Goal: Task Accomplishment & Management: Manage account settings

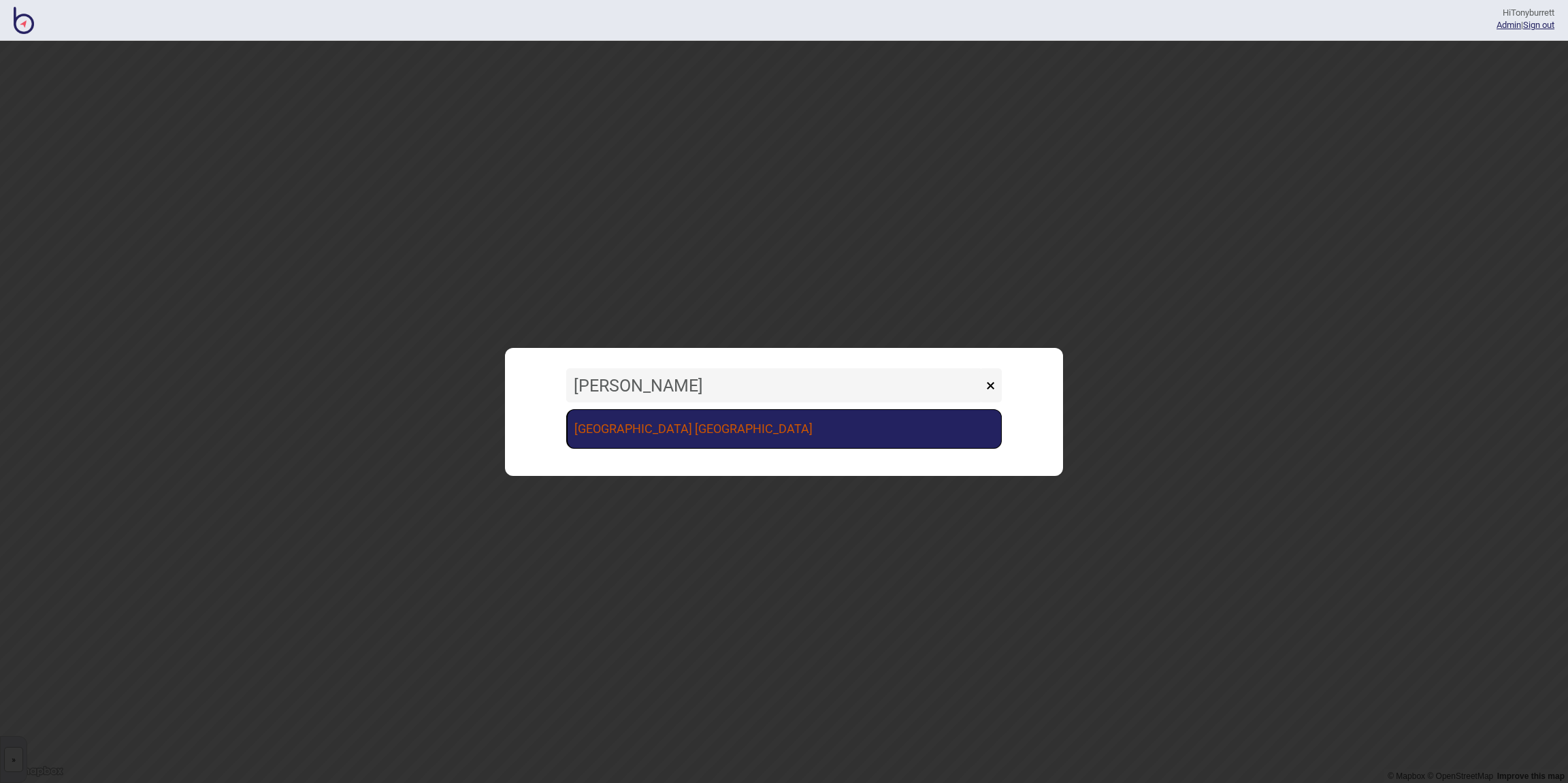
type input "[PERSON_NAME]"
click at [669, 439] on link "[GEOGRAPHIC_DATA] [GEOGRAPHIC_DATA]" at bounding box center [784, 429] width 436 height 39
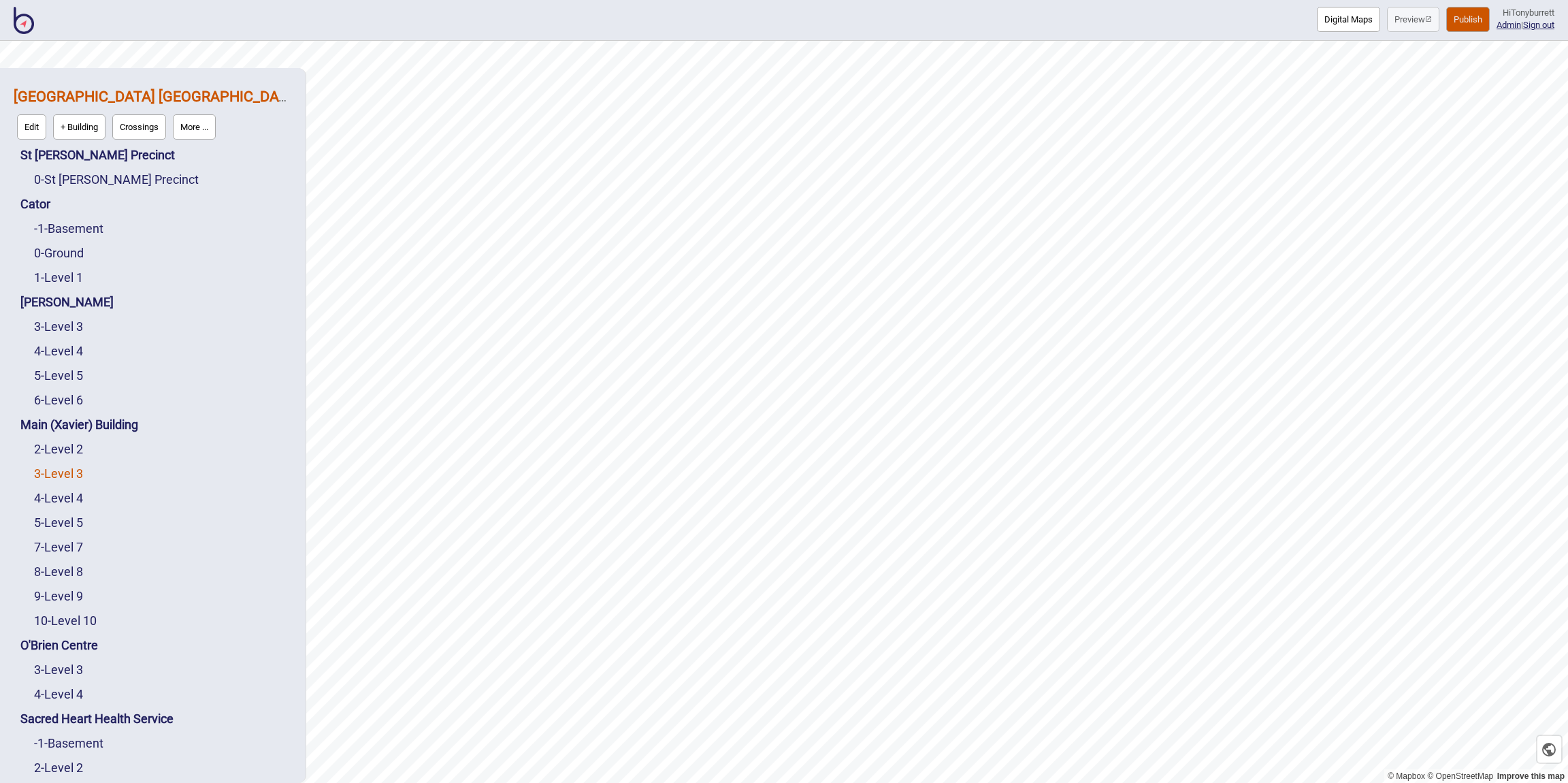
click at [70, 477] on link "3 - Level 3" at bounding box center [58, 474] width 49 height 14
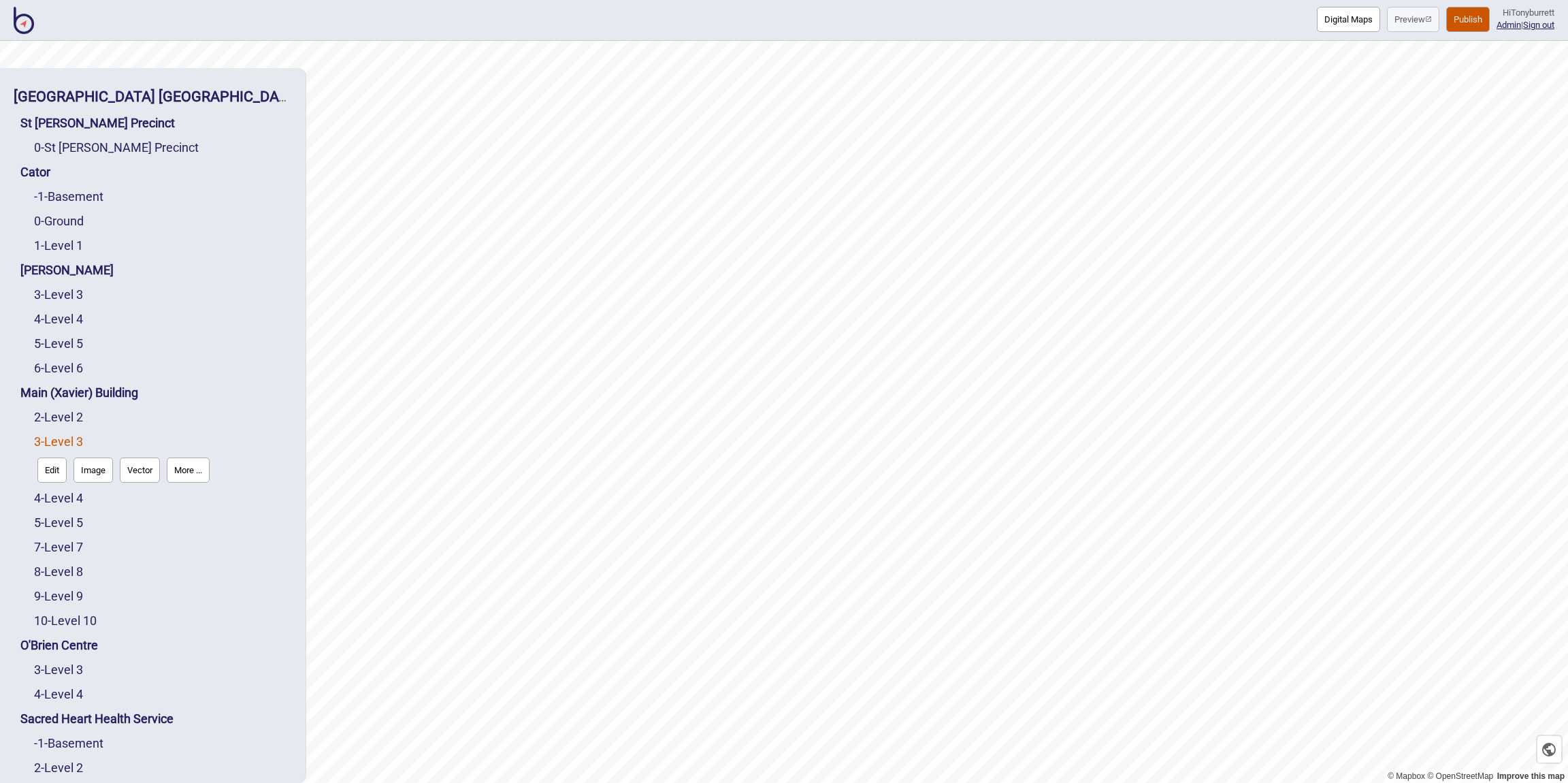
click at [59, 474] on button "Edit" at bounding box center [52, 470] width 30 height 25
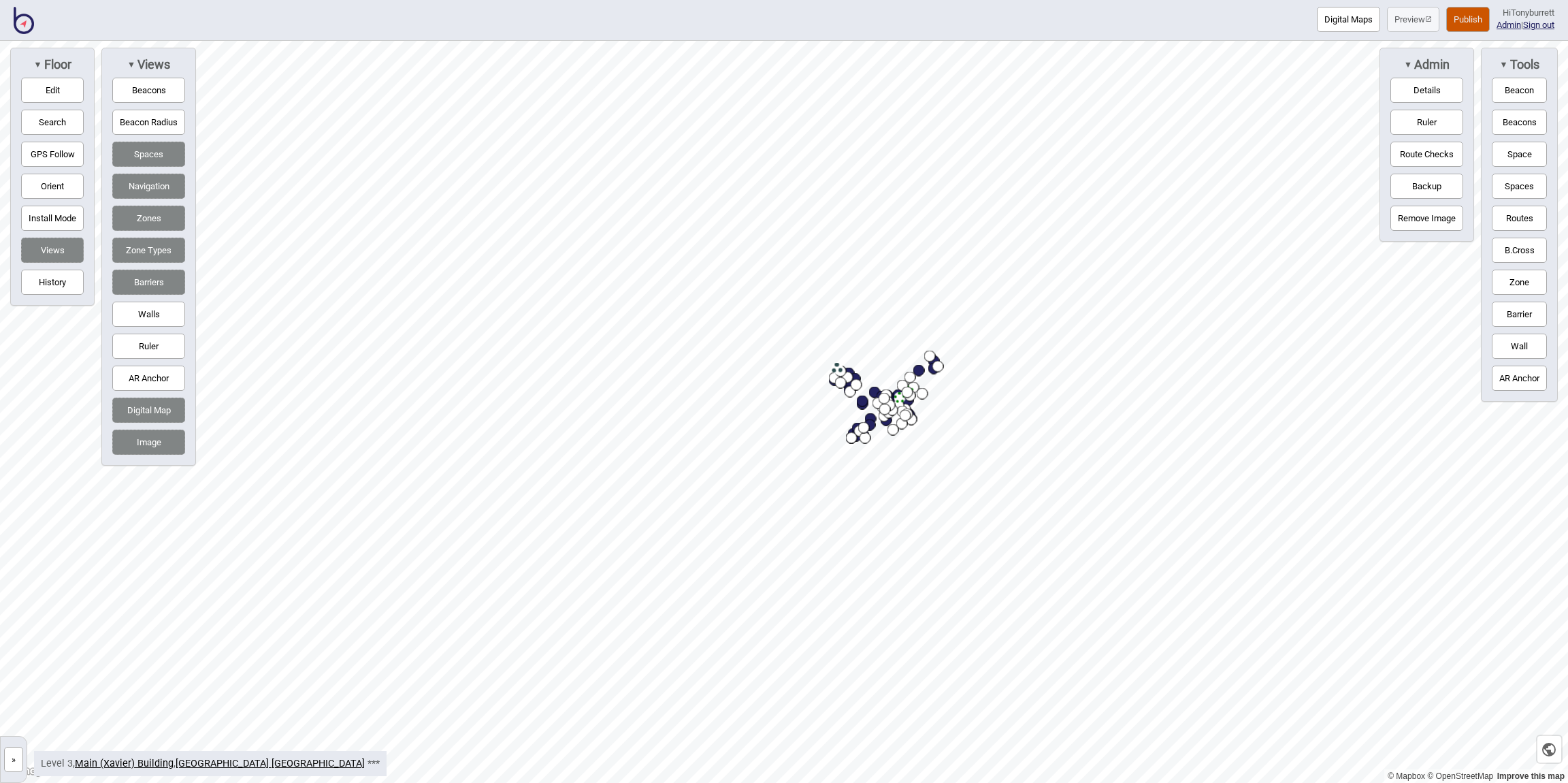
click at [20, 757] on button "»" at bounding box center [13, 760] width 19 height 25
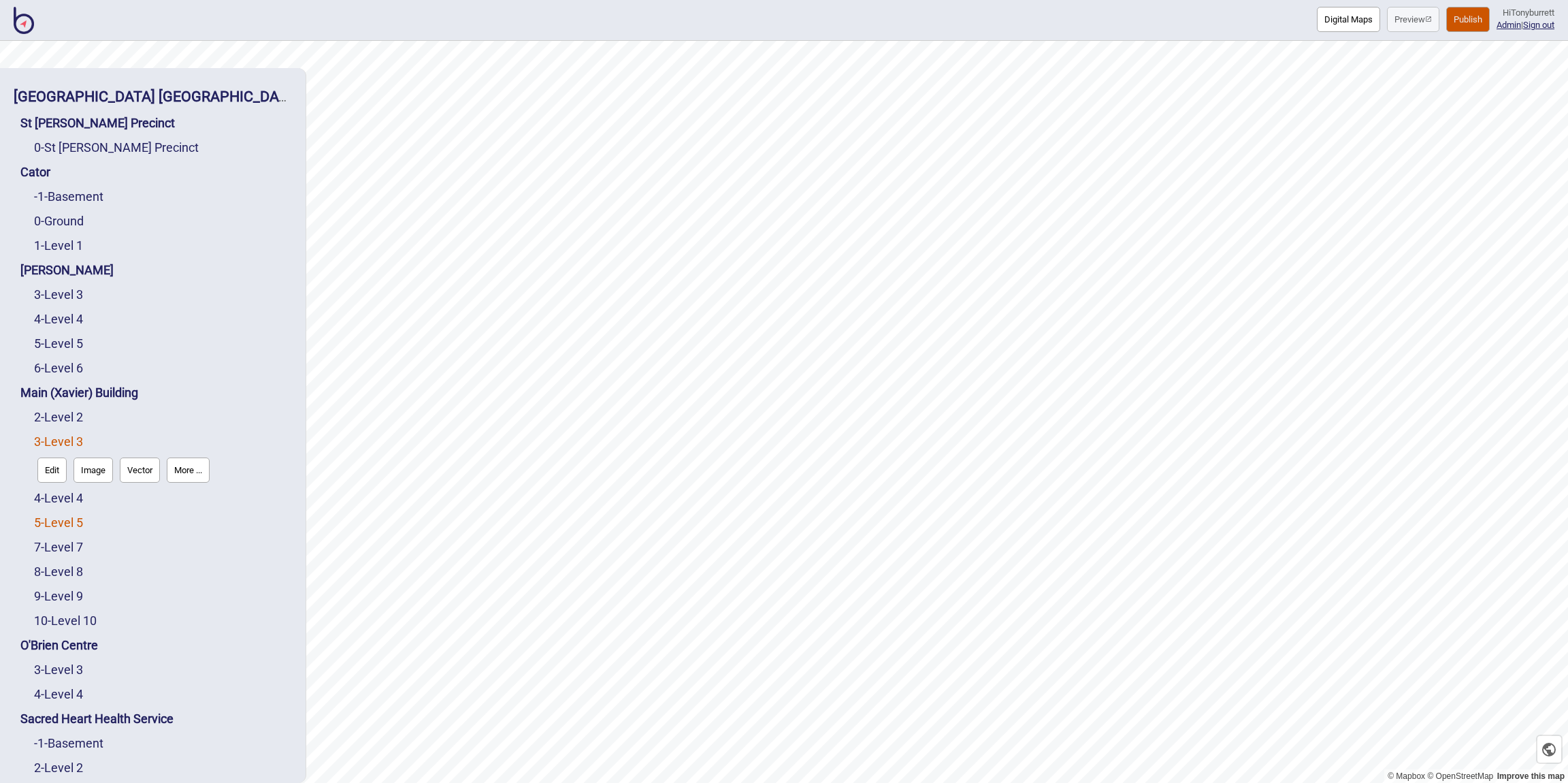
click at [76, 524] on link "5 - Level 5" at bounding box center [58, 522] width 49 height 14
click at [56, 529] on button "Edit" at bounding box center [52, 519] width 30 height 25
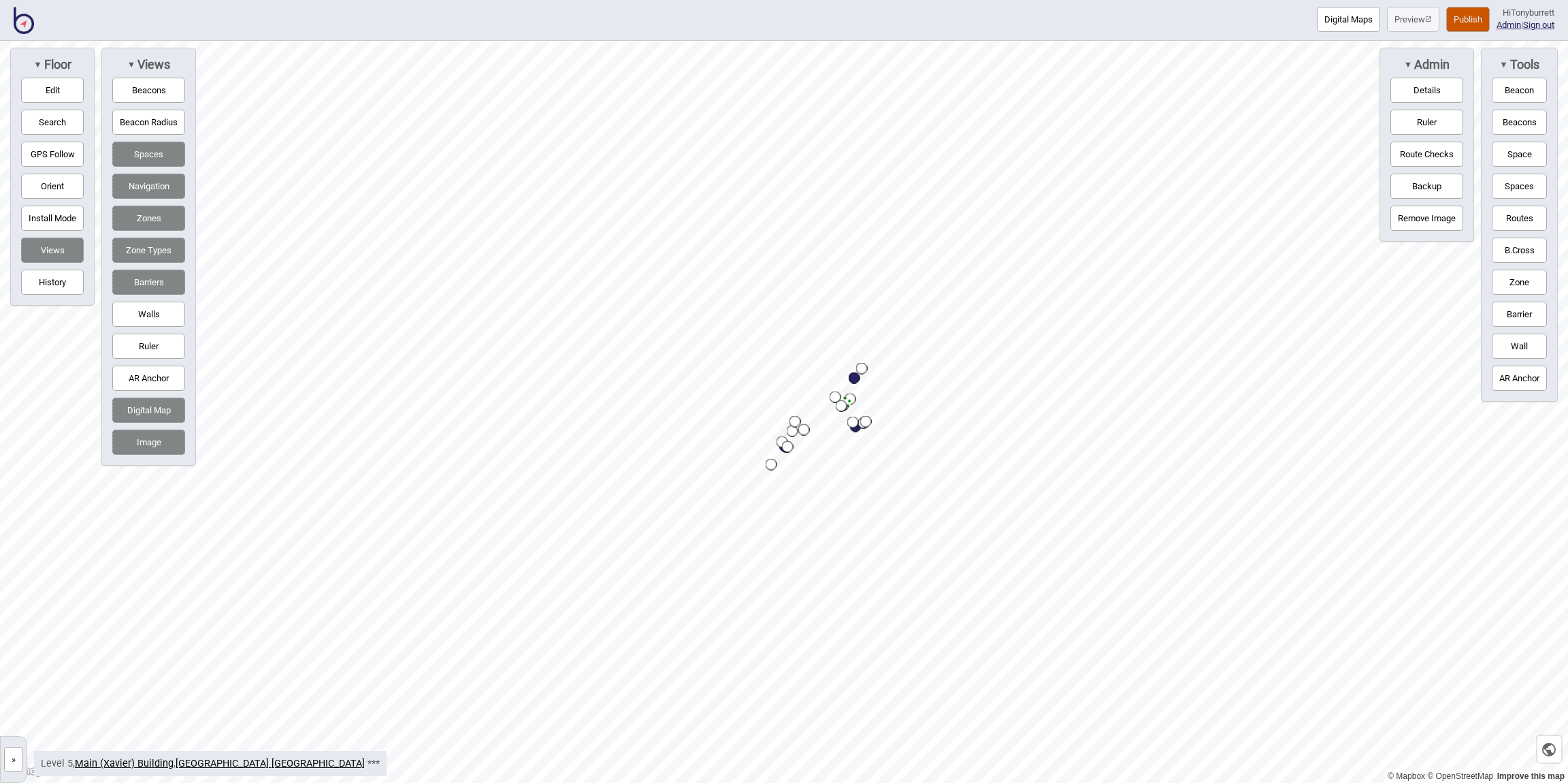
drag, startPoint x: 11, startPoint y: 764, endPoint x: 18, endPoint y: 753, distance: 13.0
click at [10, 764] on button "»" at bounding box center [13, 760] width 19 height 25
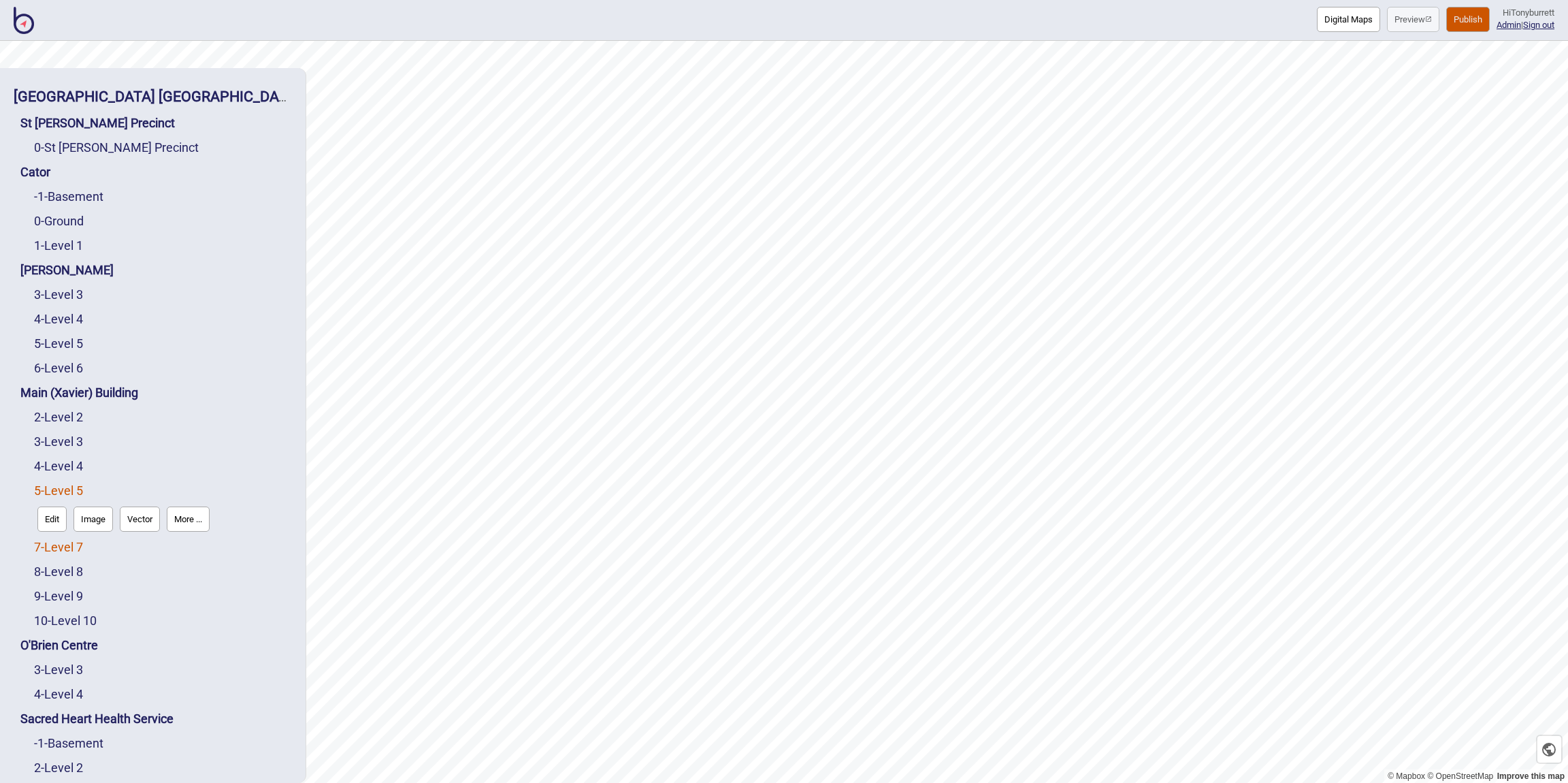
click at [64, 541] on link "7 - Level 7" at bounding box center [58, 547] width 49 height 14
click at [51, 550] on button "Edit" at bounding box center [52, 544] width 30 height 25
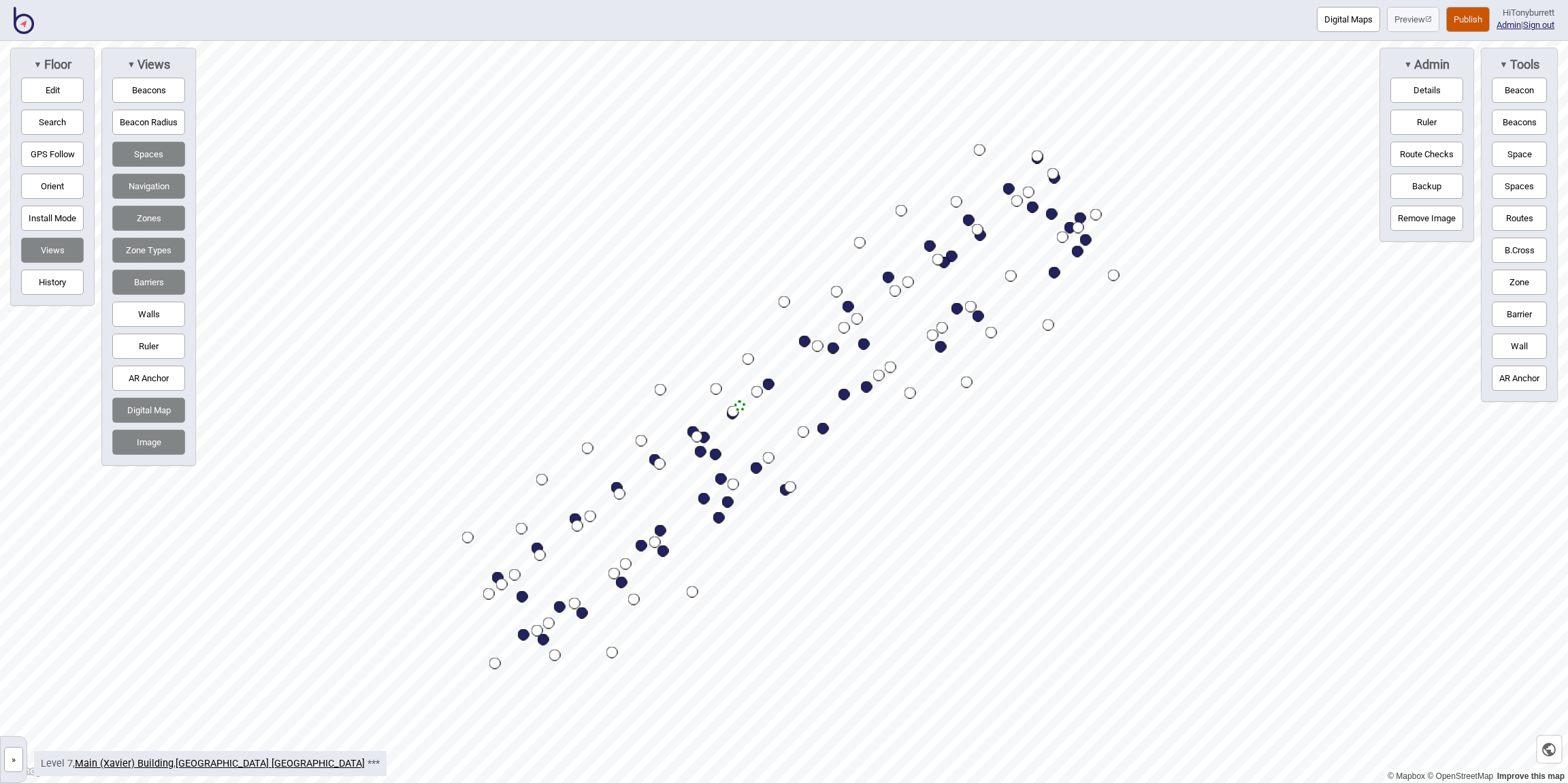
click at [14, 756] on button "»" at bounding box center [13, 760] width 19 height 25
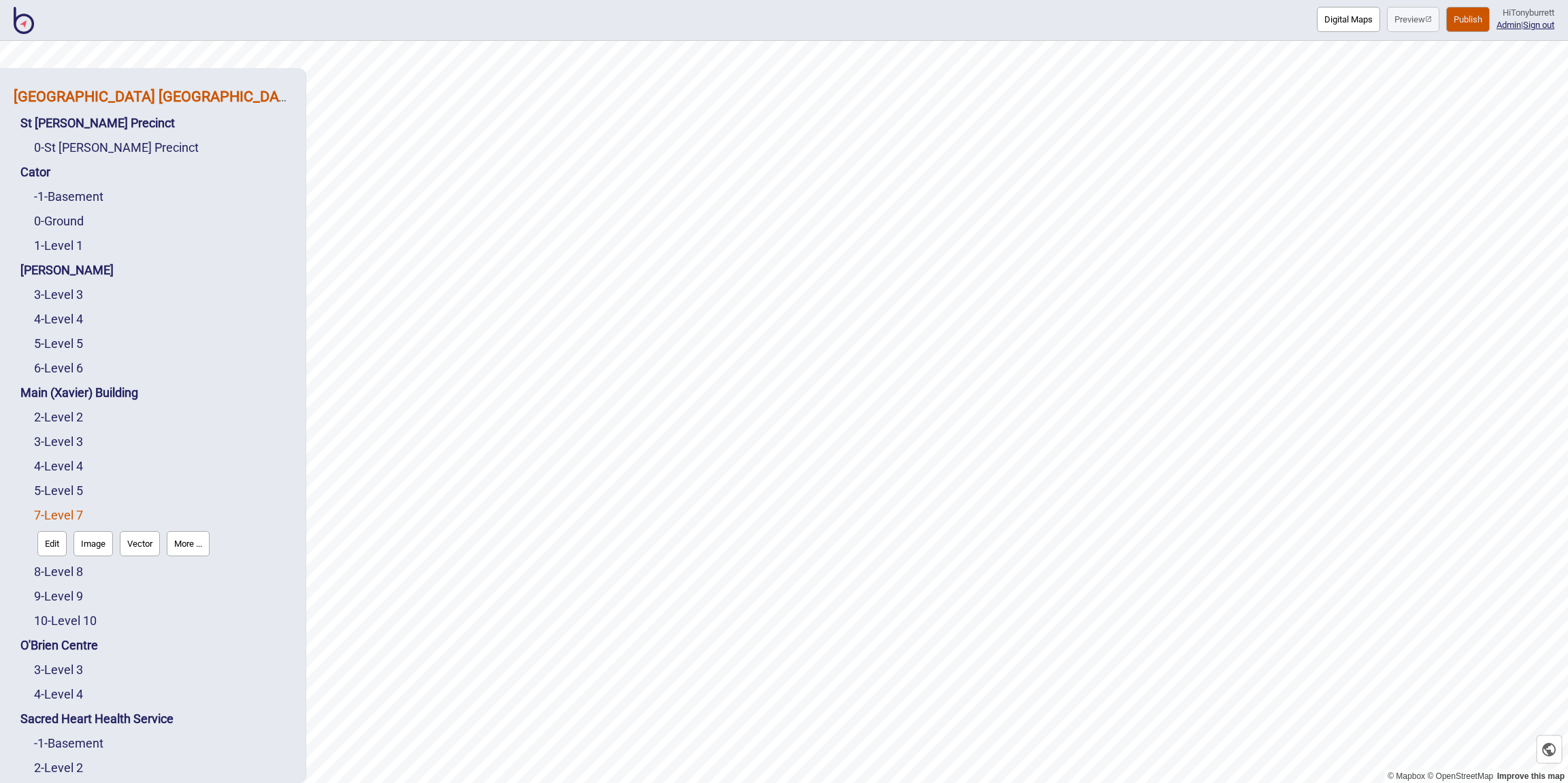
click at [108, 100] on strong "[GEOGRAPHIC_DATA] [GEOGRAPHIC_DATA]" at bounding box center [157, 96] width 287 height 17
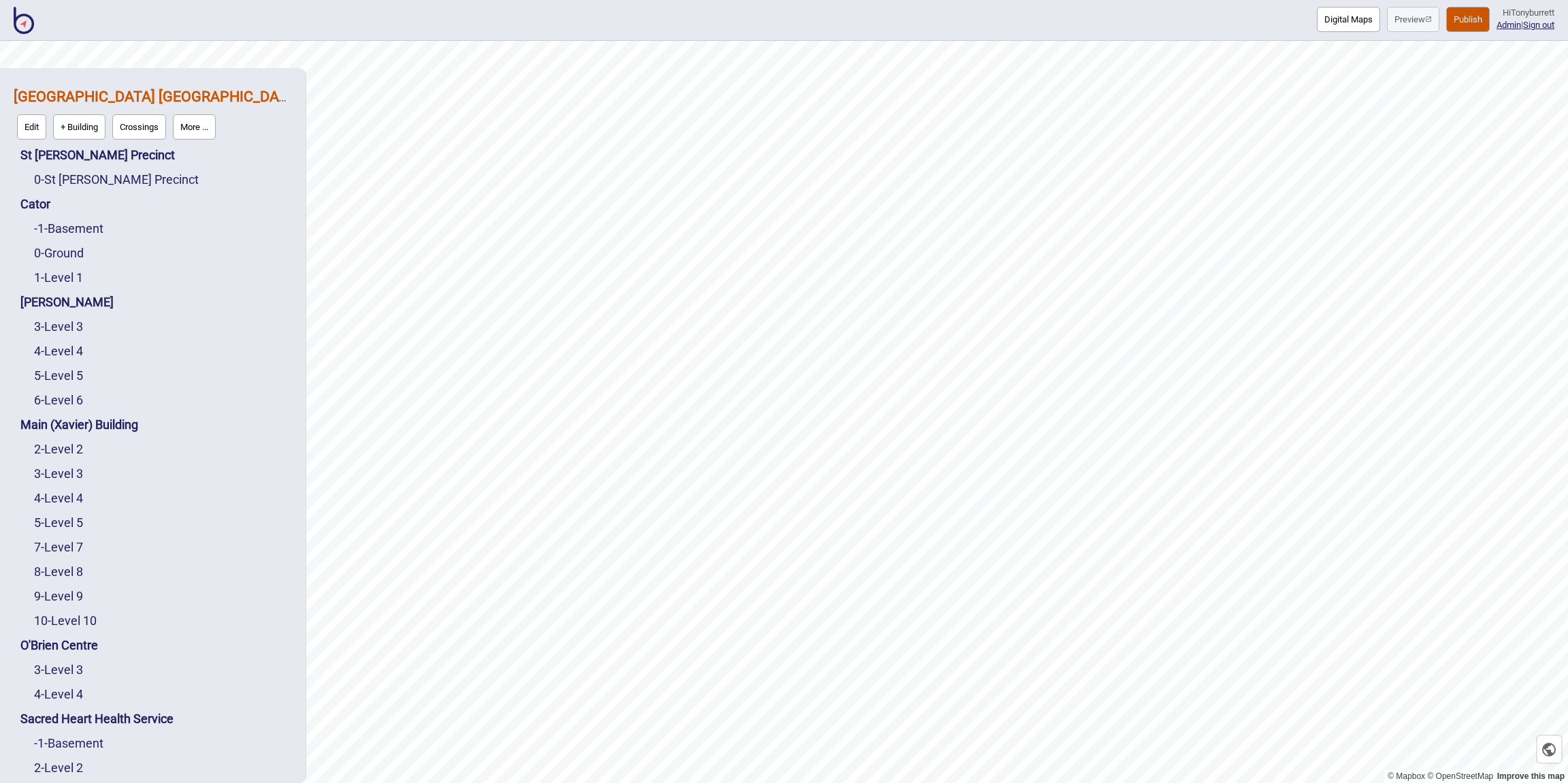
click at [197, 125] on button "More ..." at bounding box center [194, 127] width 43 height 25
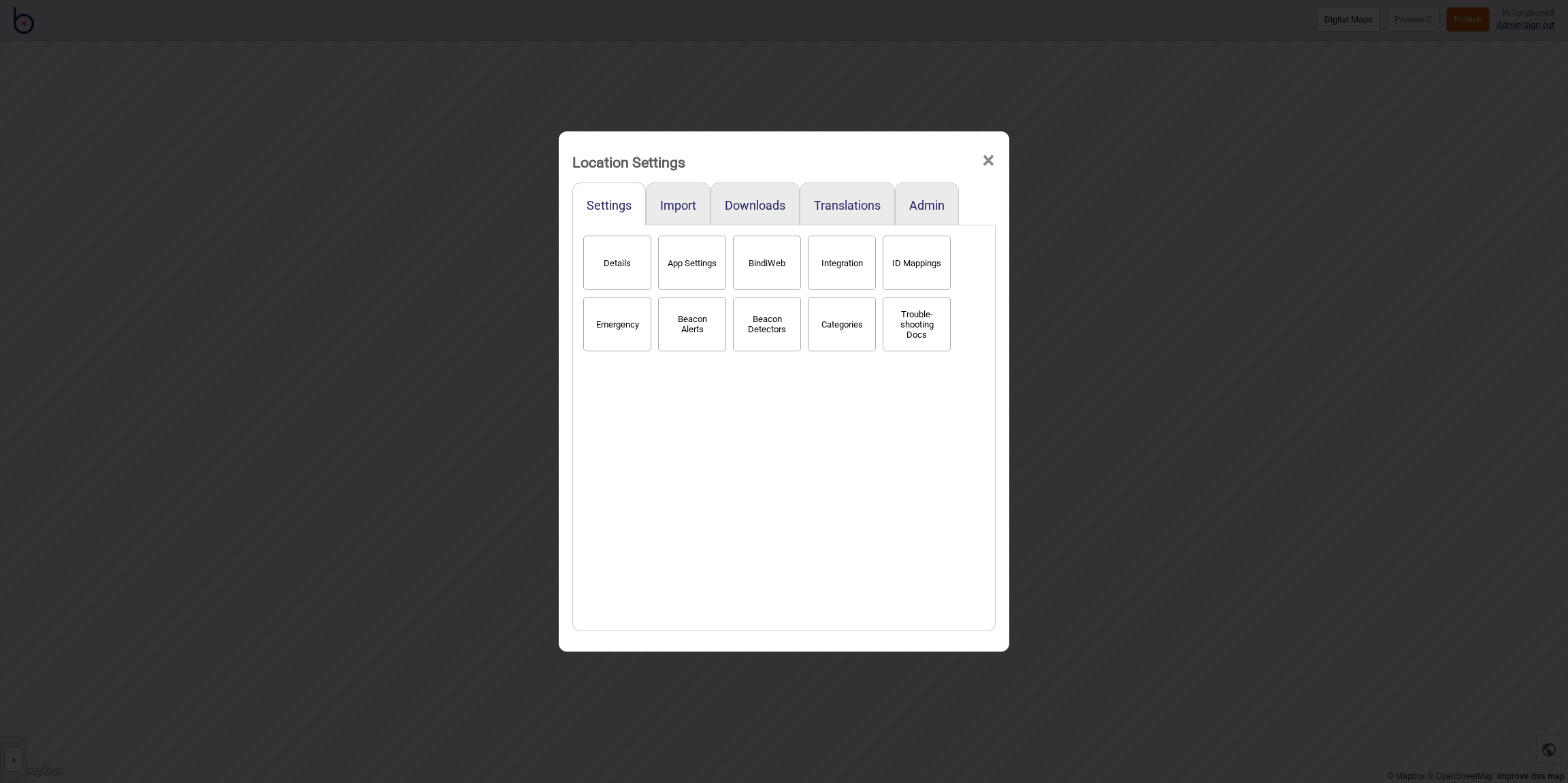
click at [855, 332] on button "Categories" at bounding box center [842, 324] width 68 height 55
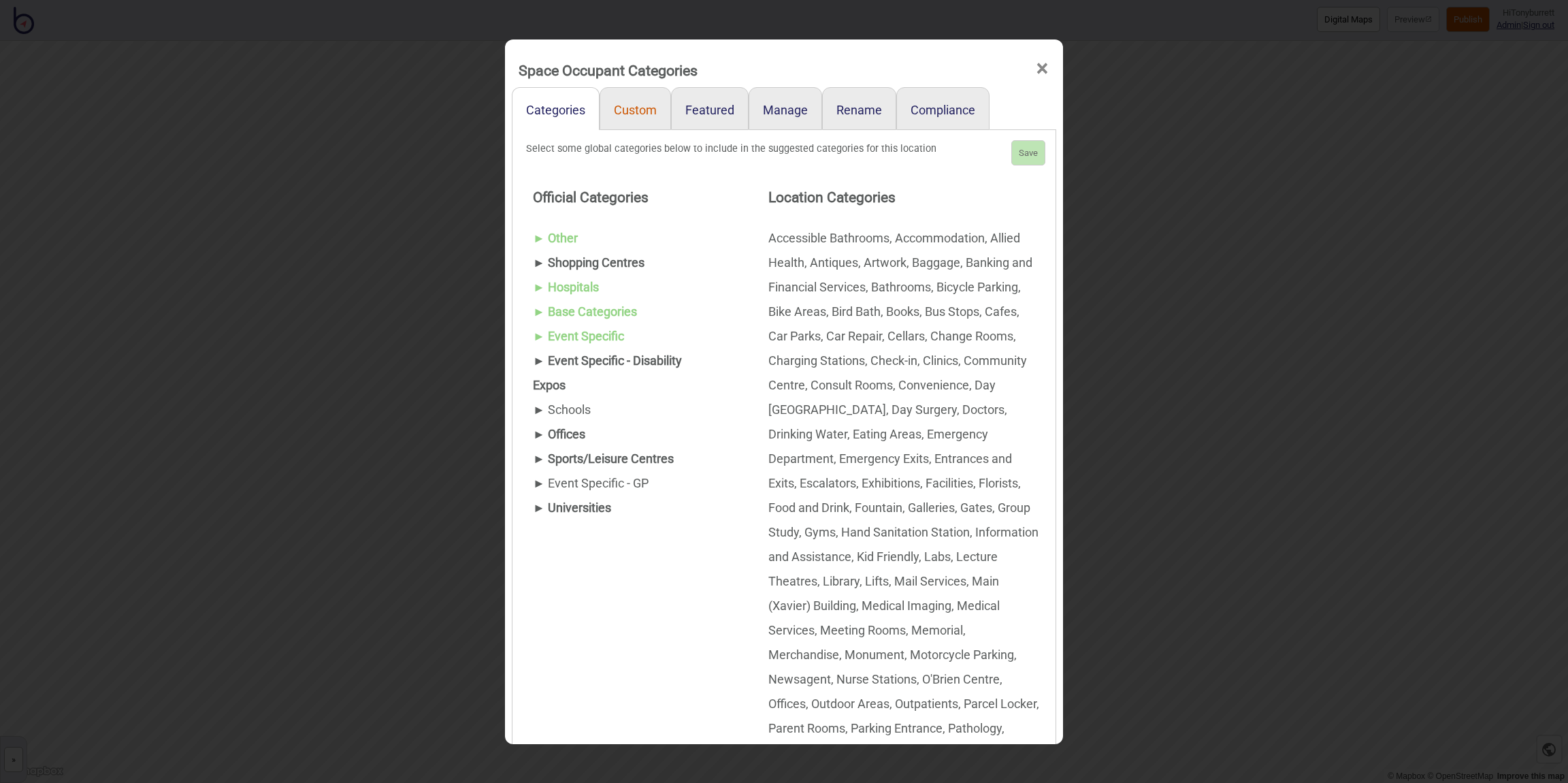
click at [618, 107] on link "Custom" at bounding box center [635, 108] width 72 height 43
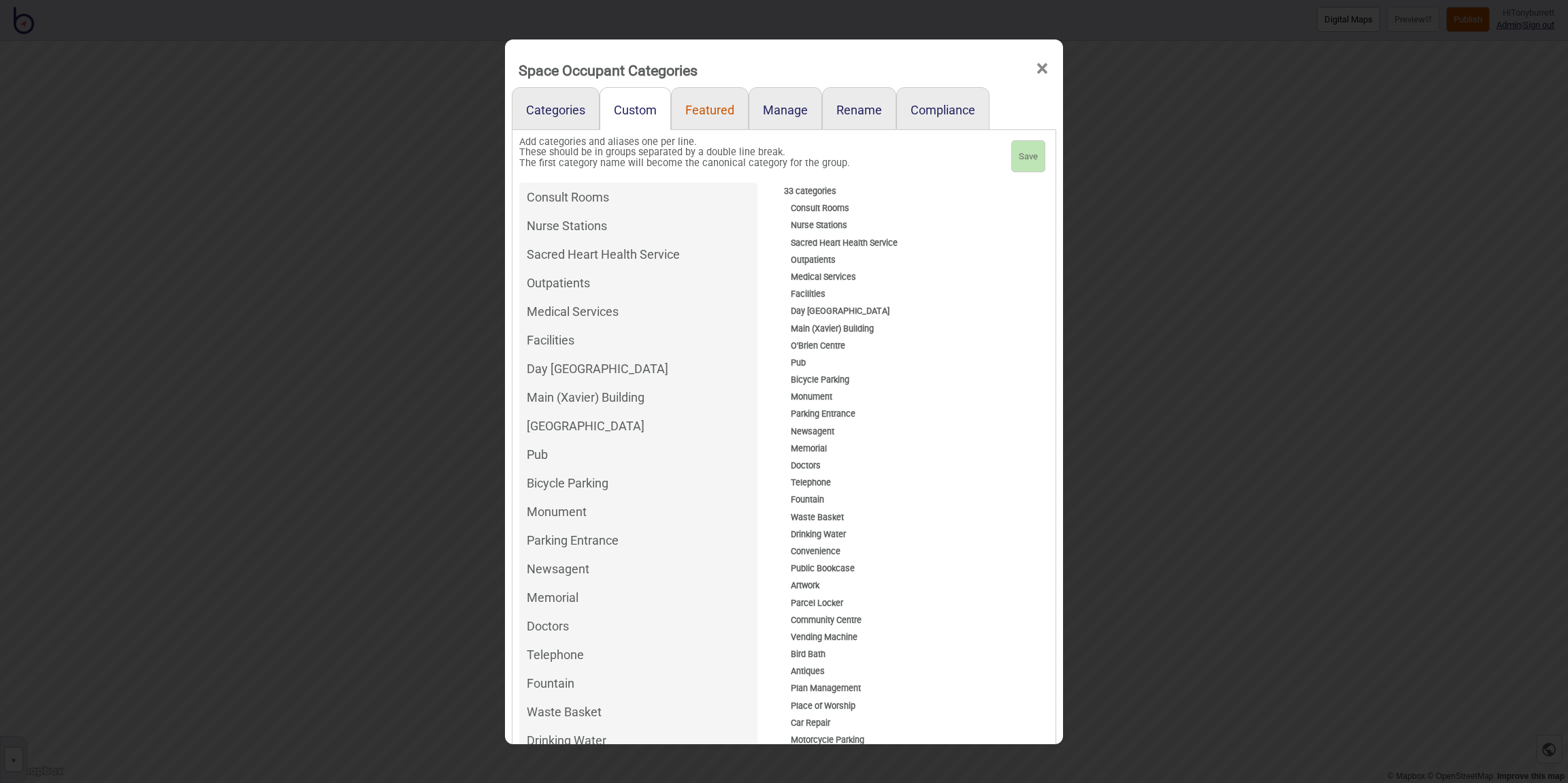
click at [713, 118] on link "Featured" at bounding box center [710, 108] width 77 height 43
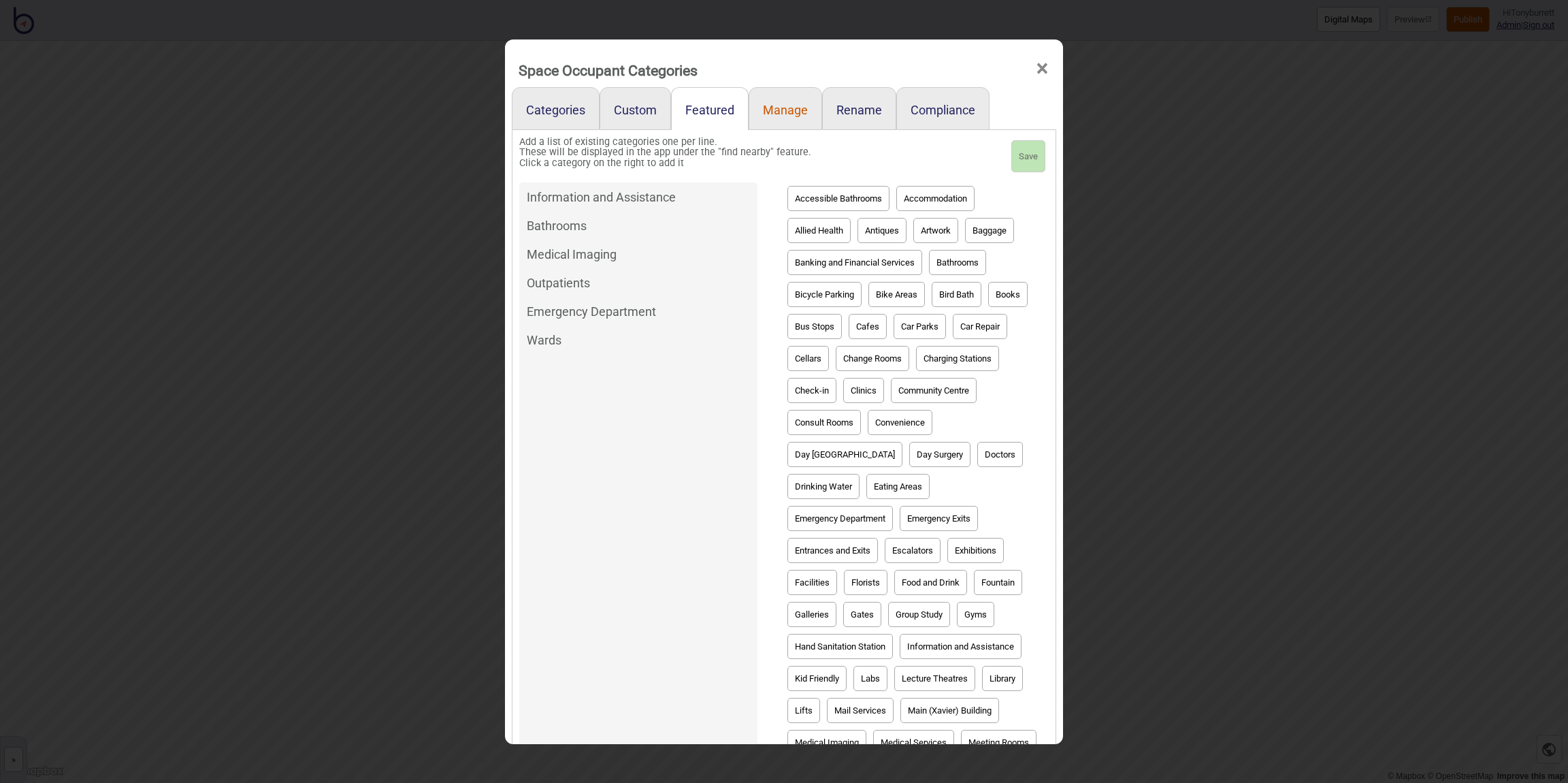
click at [787, 117] on link "Manage" at bounding box center [785, 108] width 74 height 43
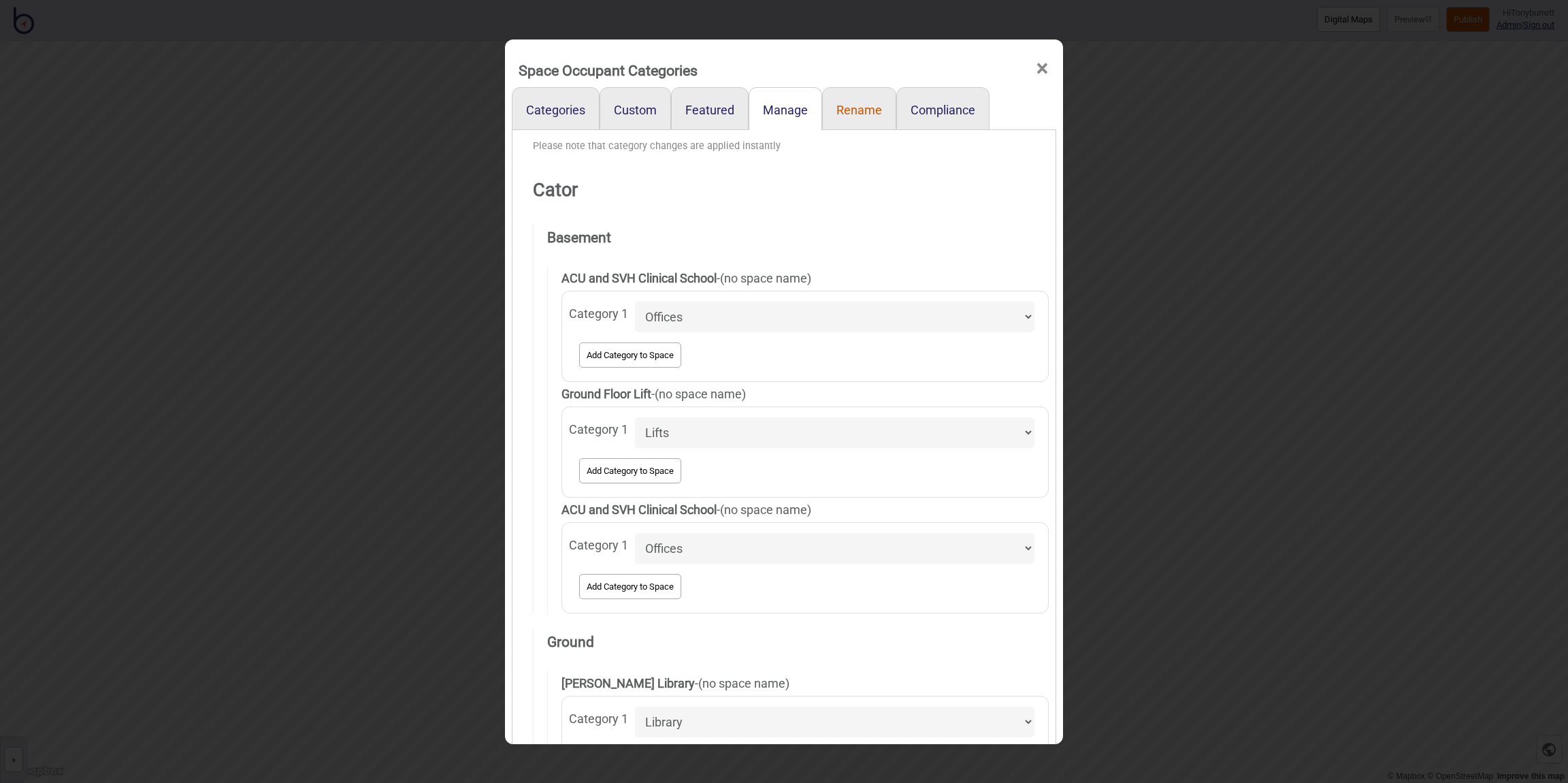
click at [865, 111] on link "Rename" at bounding box center [859, 108] width 74 height 43
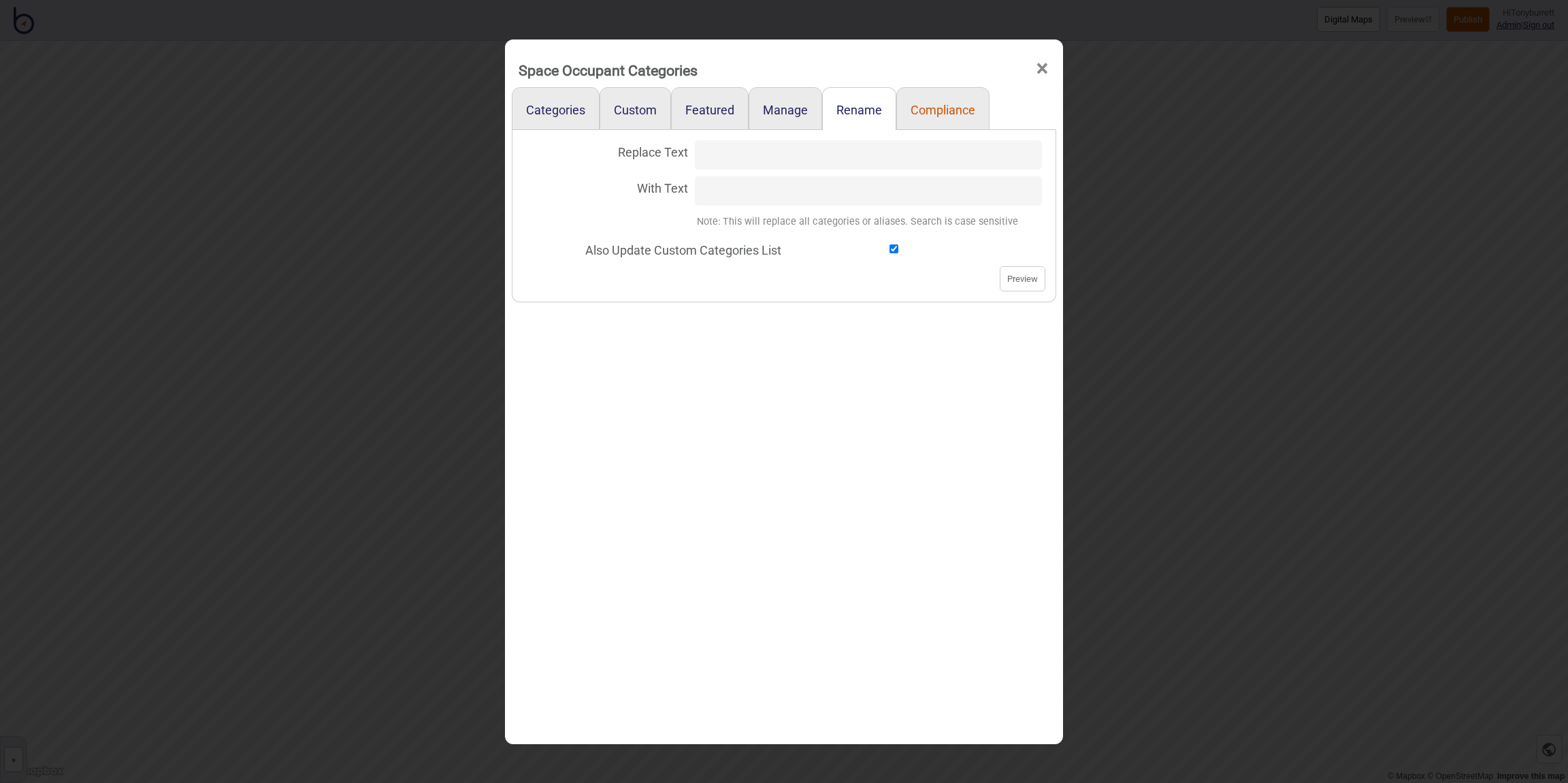
click at [949, 113] on link "Compliance" at bounding box center [943, 108] width 93 height 43
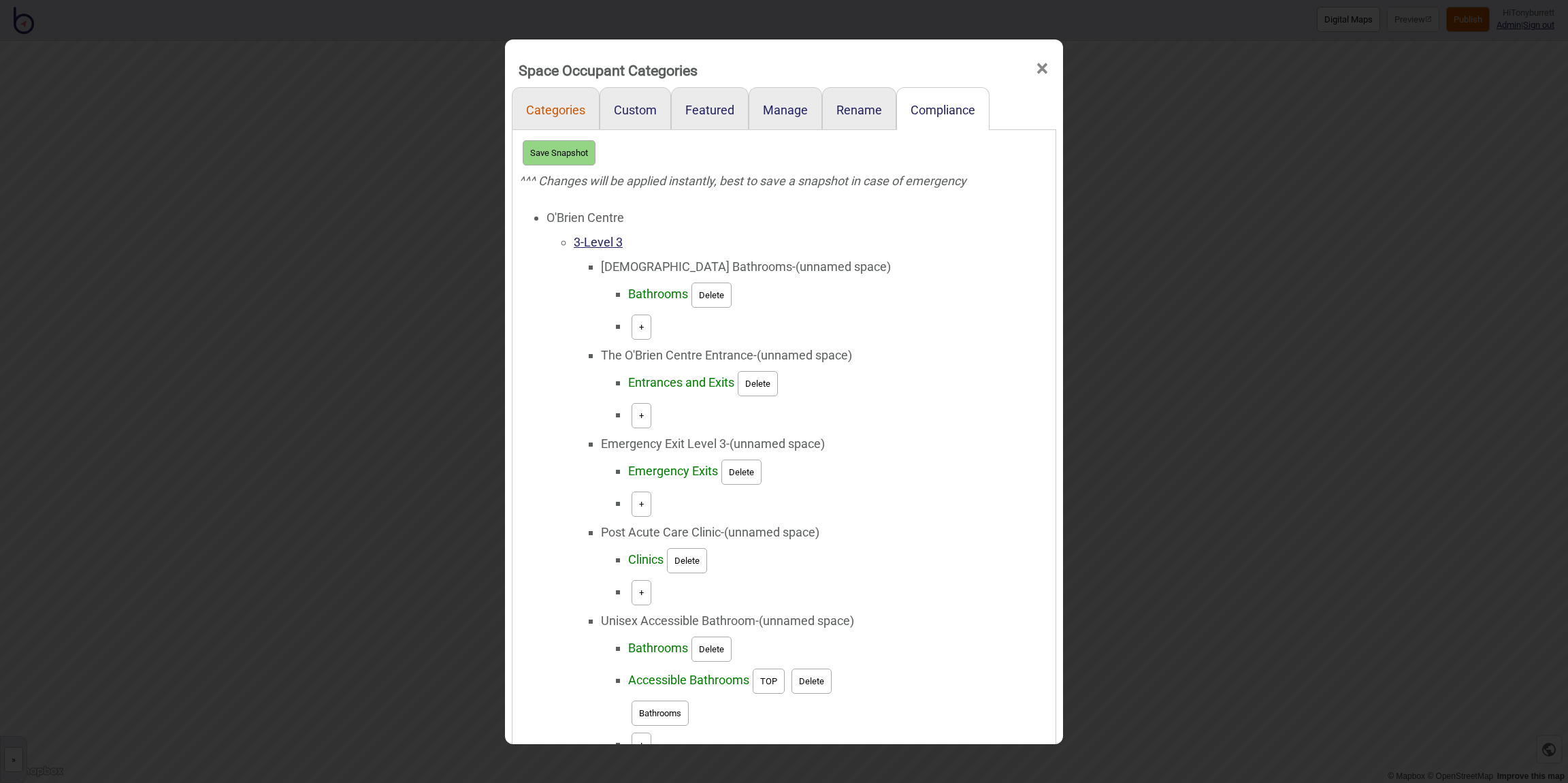
click at [548, 114] on link "Categories" at bounding box center [556, 108] width 88 height 43
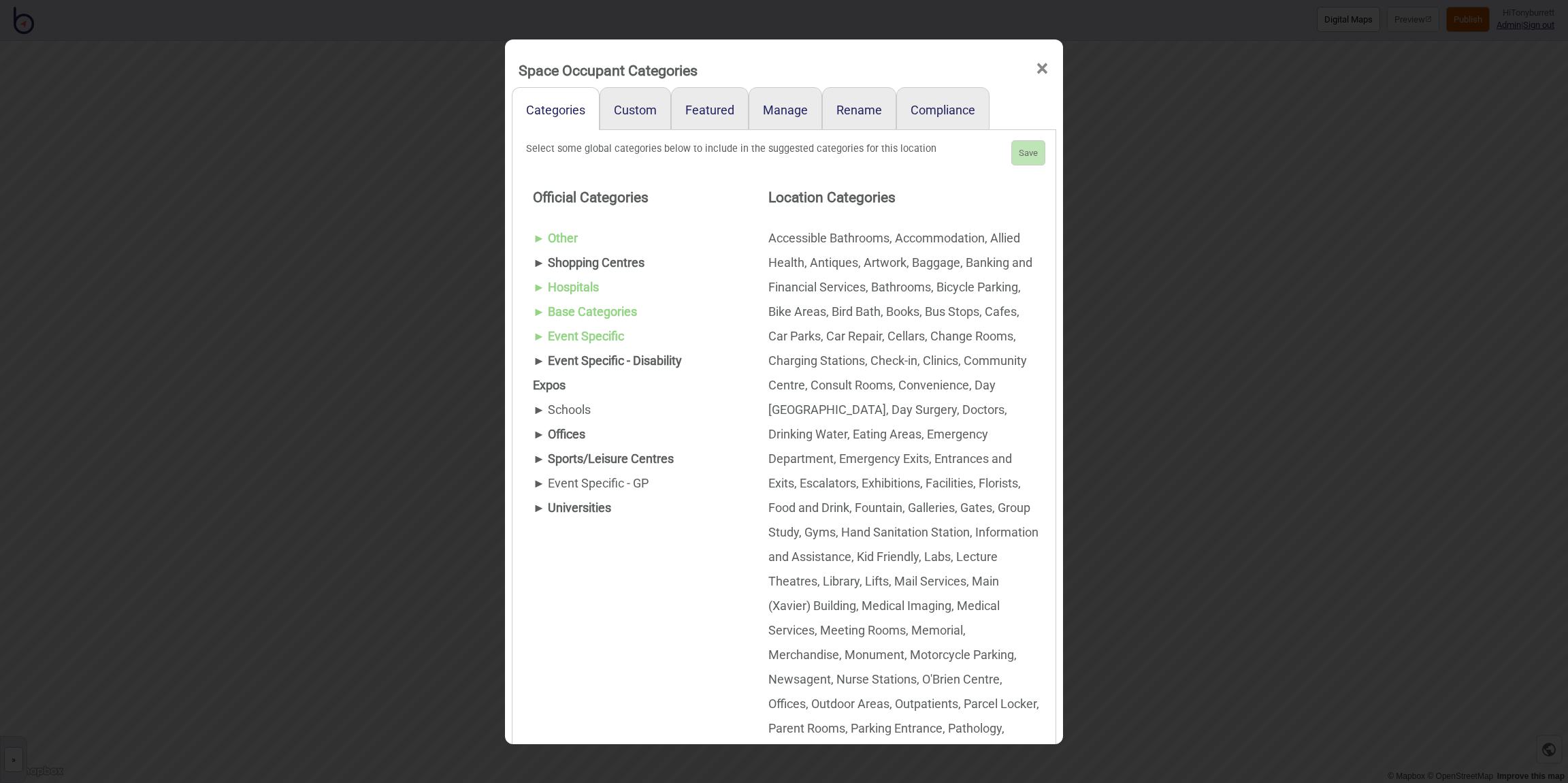
click at [1041, 65] on span "×" at bounding box center [1043, 69] width 14 height 45
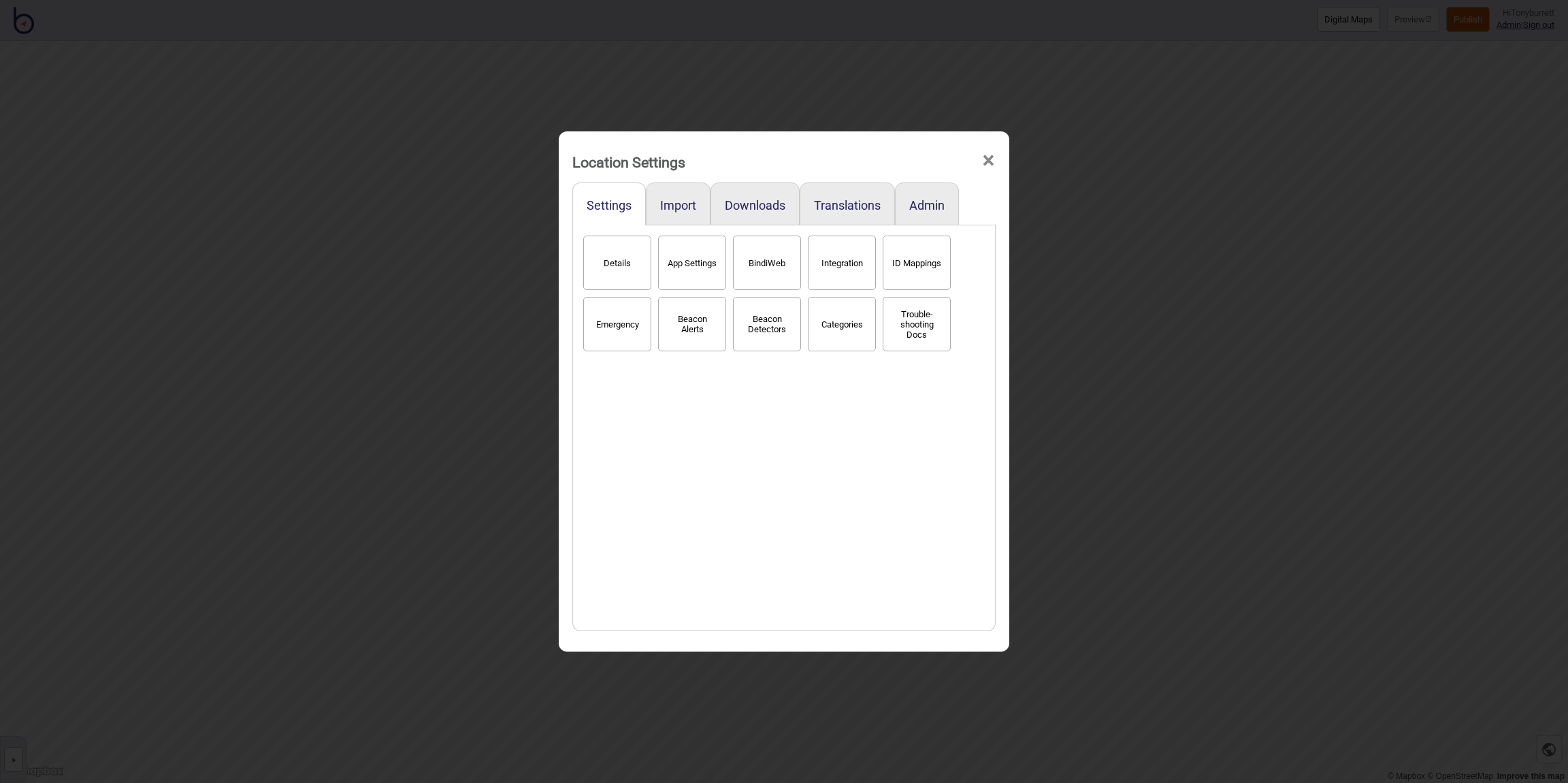
click at [988, 159] on span "×" at bounding box center [988, 161] width 14 height 45
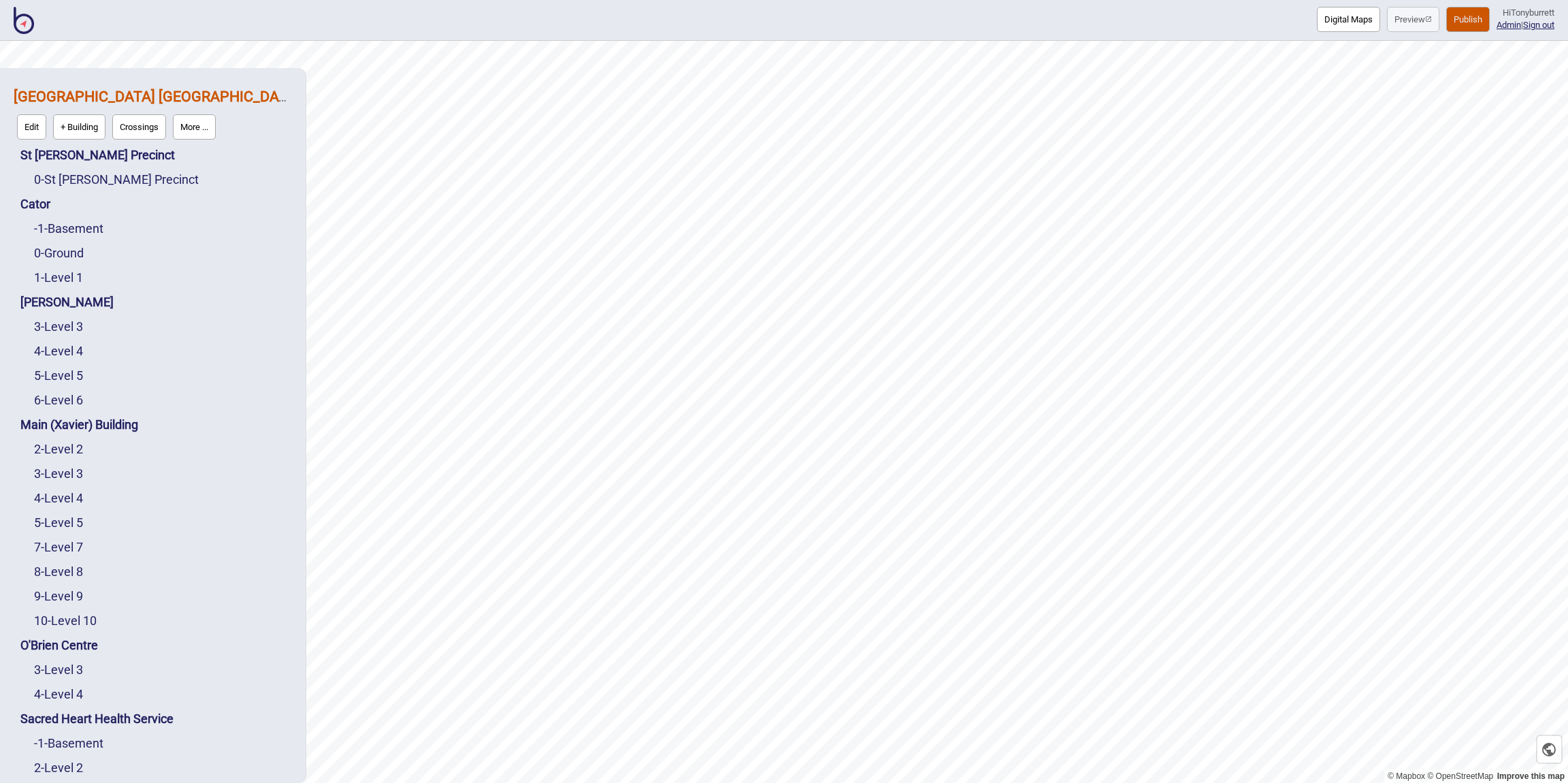
scroll to position [1, 0]
click at [62, 517] on link "5 - Level 5" at bounding box center [58, 521] width 49 height 14
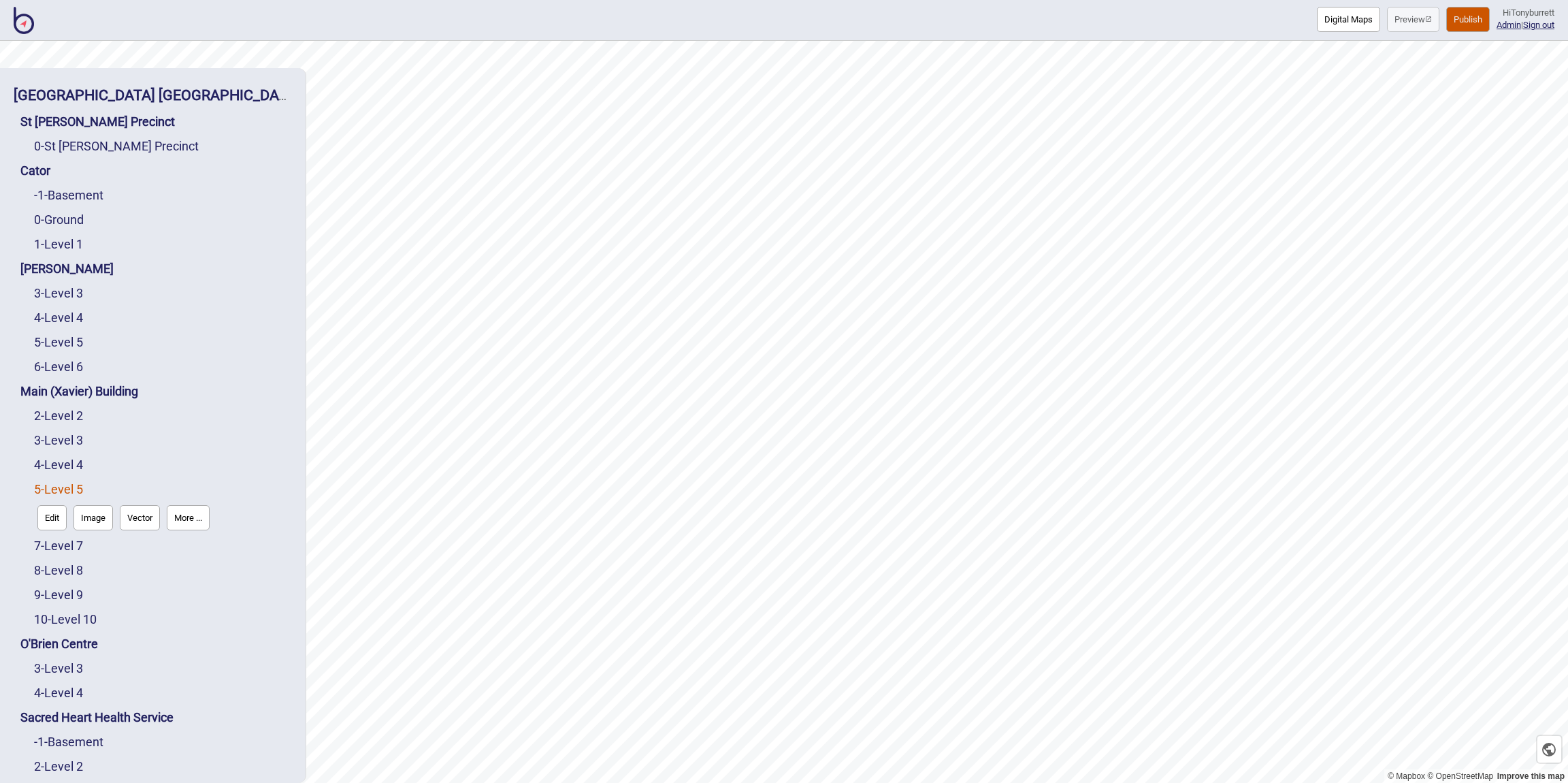
click at [55, 519] on button "Edit" at bounding box center [52, 518] width 30 height 25
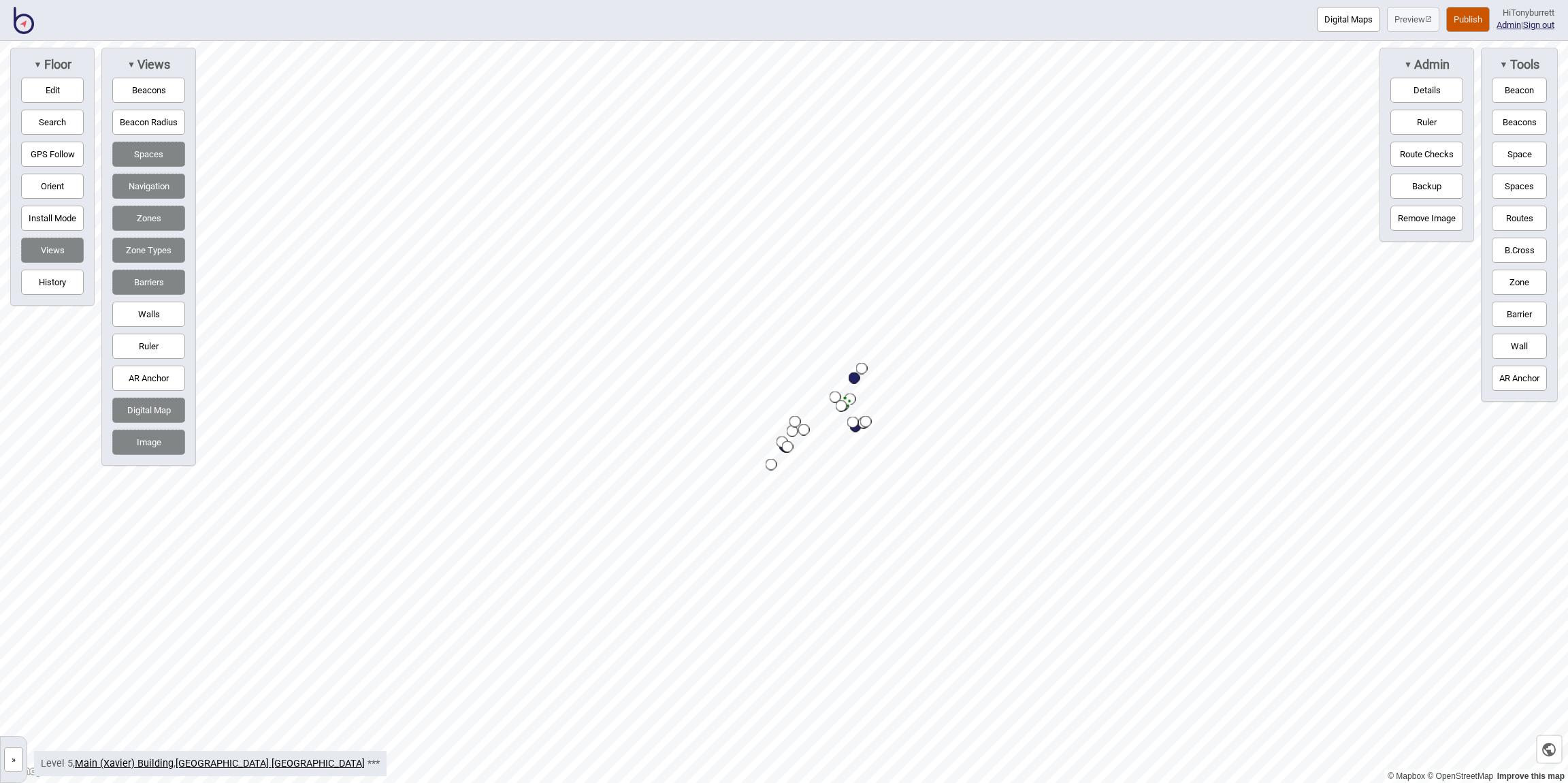
click at [11, 767] on button "»" at bounding box center [13, 760] width 19 height 25
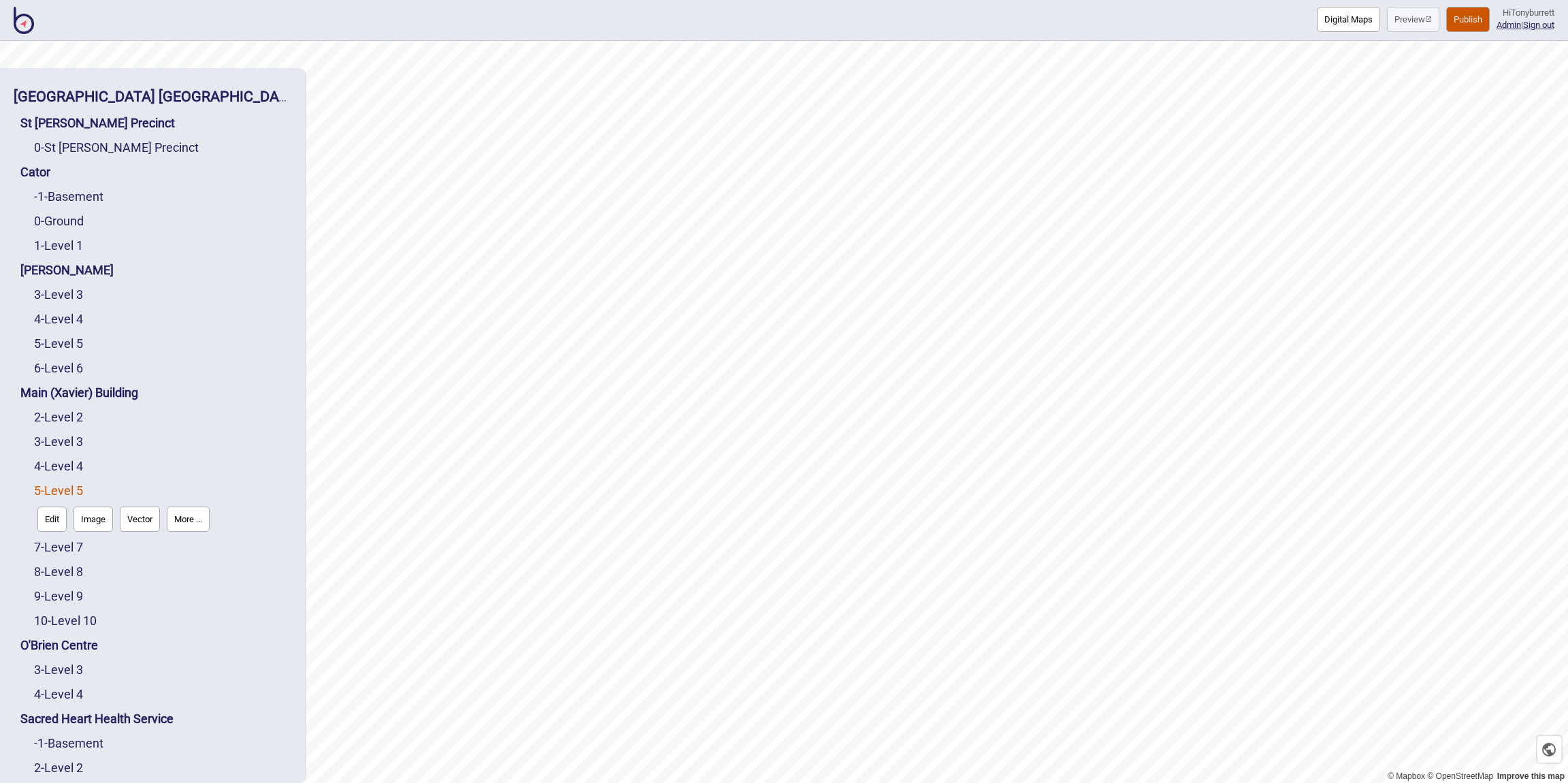
scroll to position [94, 0]
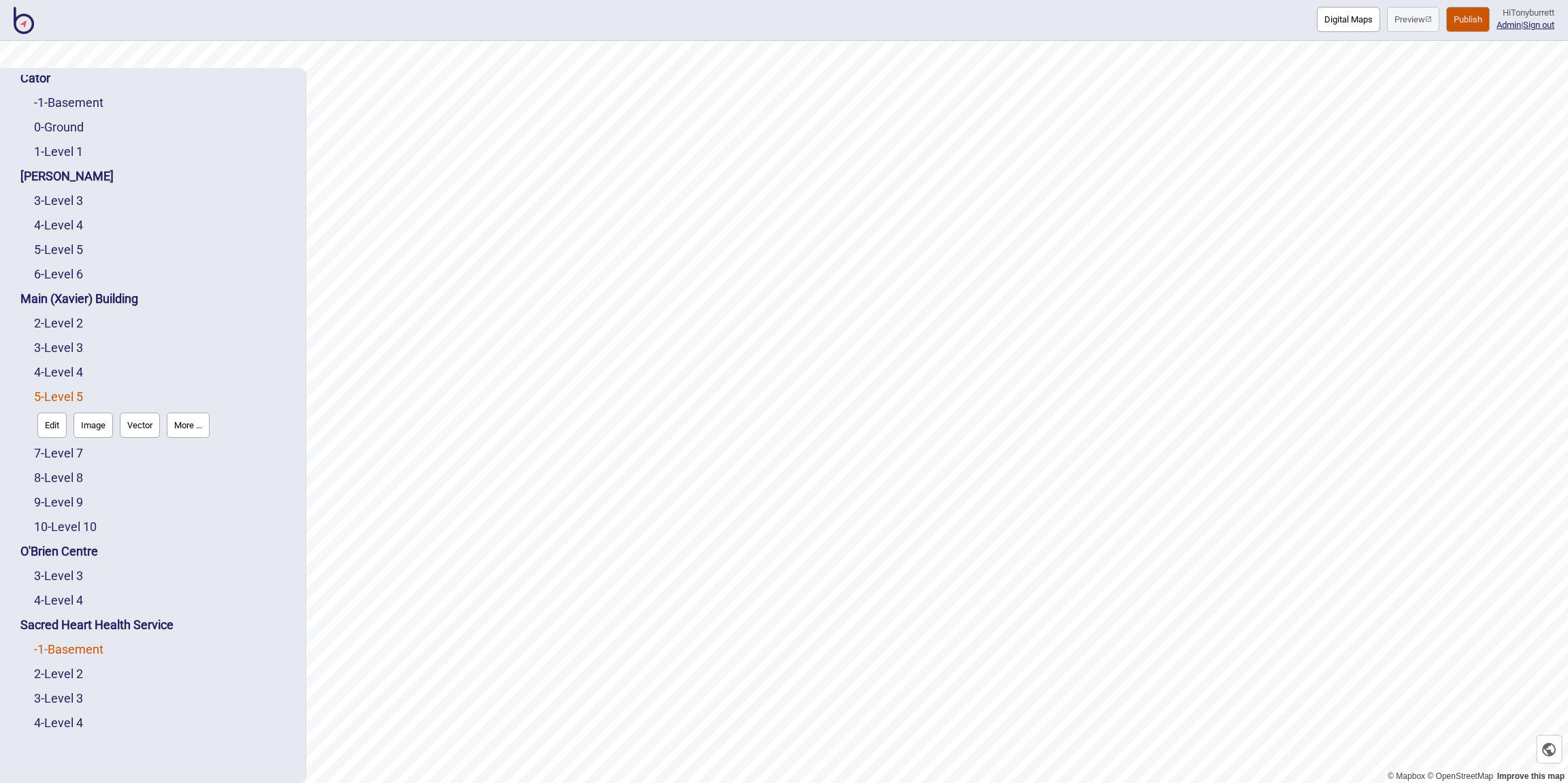
click at [56, 649] on link "-1 - Basement" at bounding box center [68, 649] width 70 height 14
click at [56, 649] on button "Edit" at bounding box center [52, 646] width 30 height 25
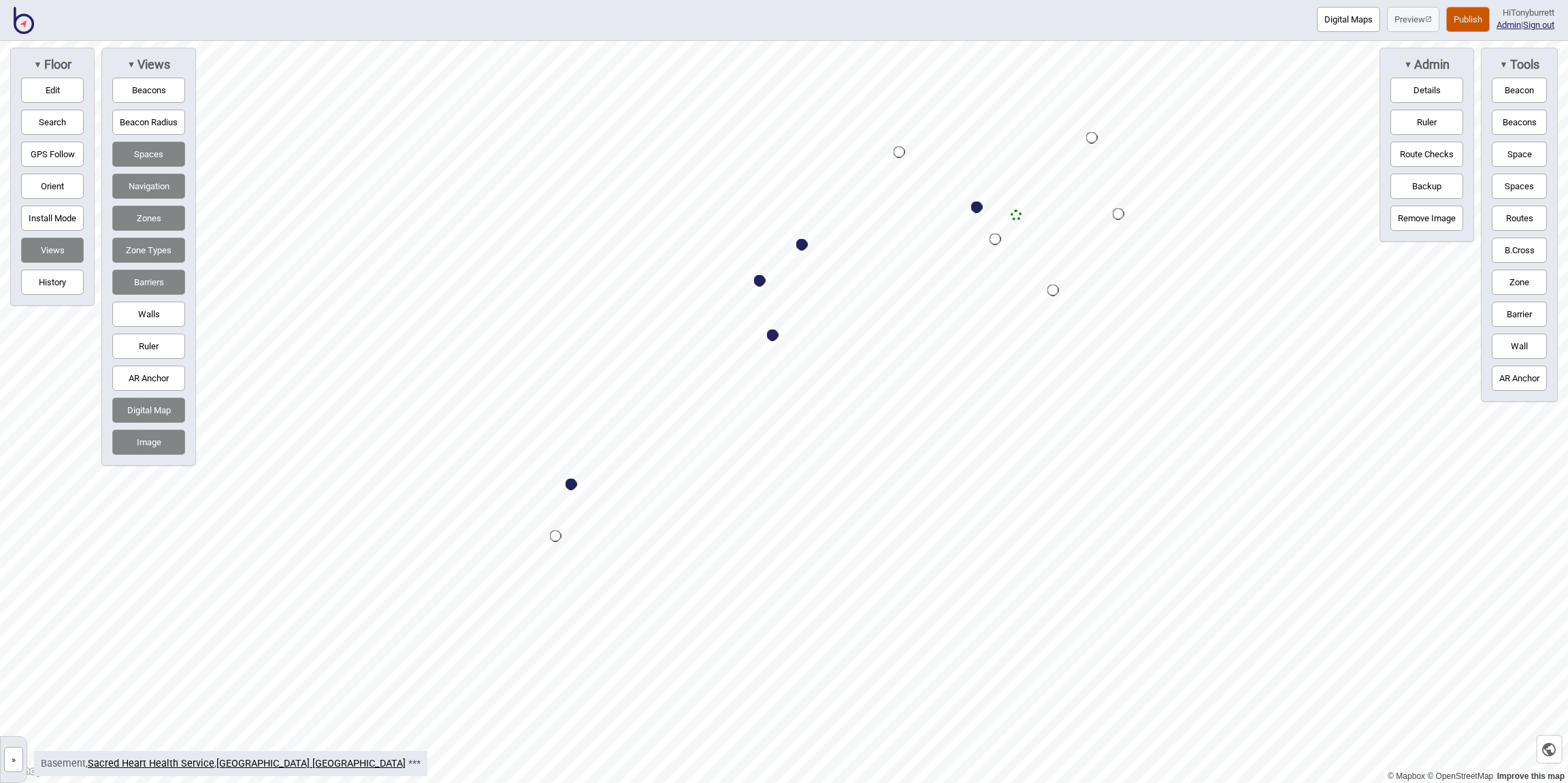
drag, startPoint x: 12, startPoint y: 770, endPoint x: 20, endPoint y: 755, distance: 17.0
click at [12, 769] on button "»" at bounding box center [13, 760] width 19 height 25
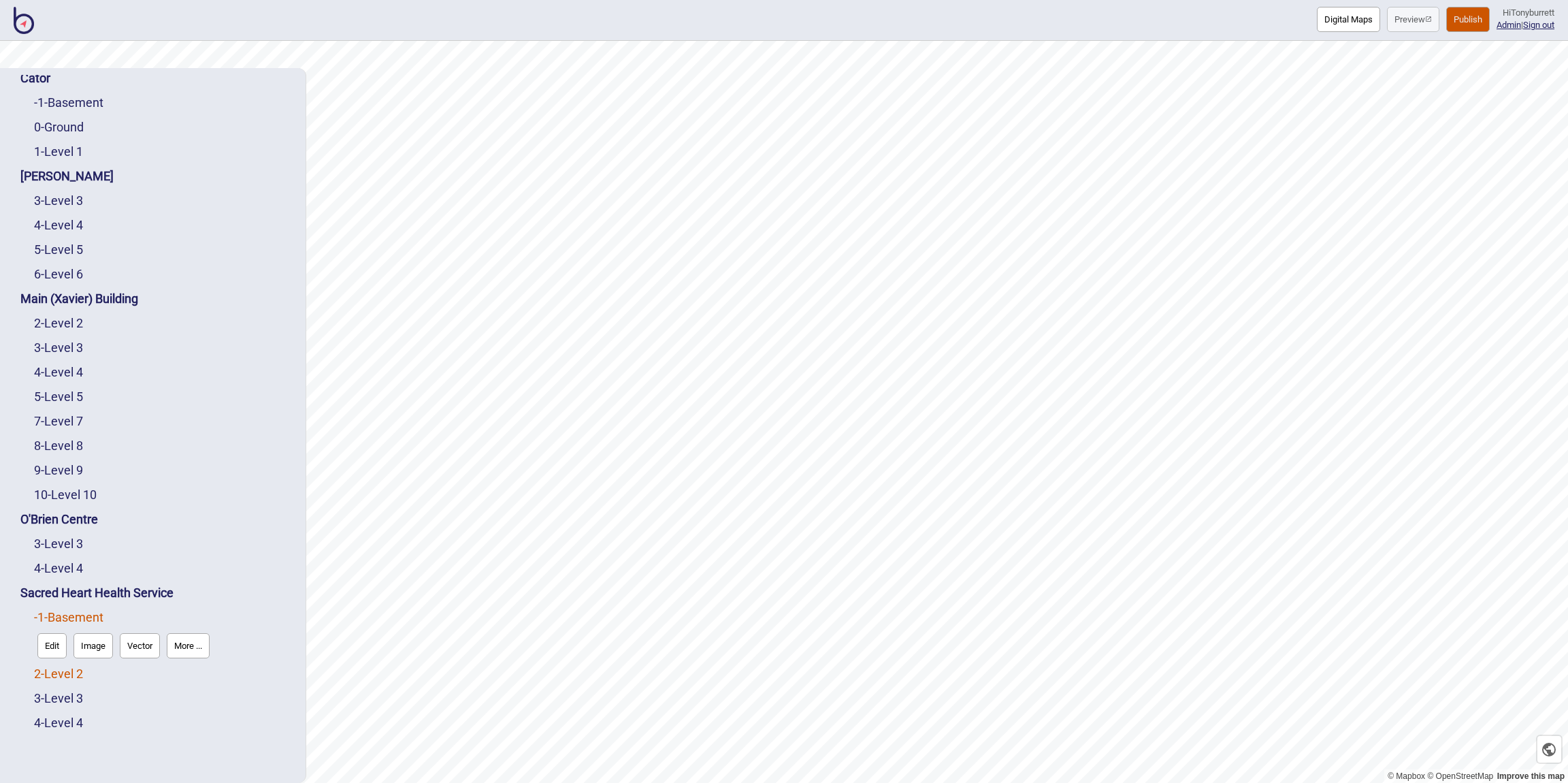
click at [67, 670] on link "2 - Level 2" at bounding box center [58, 673] width 49 height 14
click at [72, 613] on link "-1 - Basement" at bounding box center [68, 617] width 70 height 14
click at [184, 641] on button "More ..." at bounding box center [188, 646] width 43 height 25
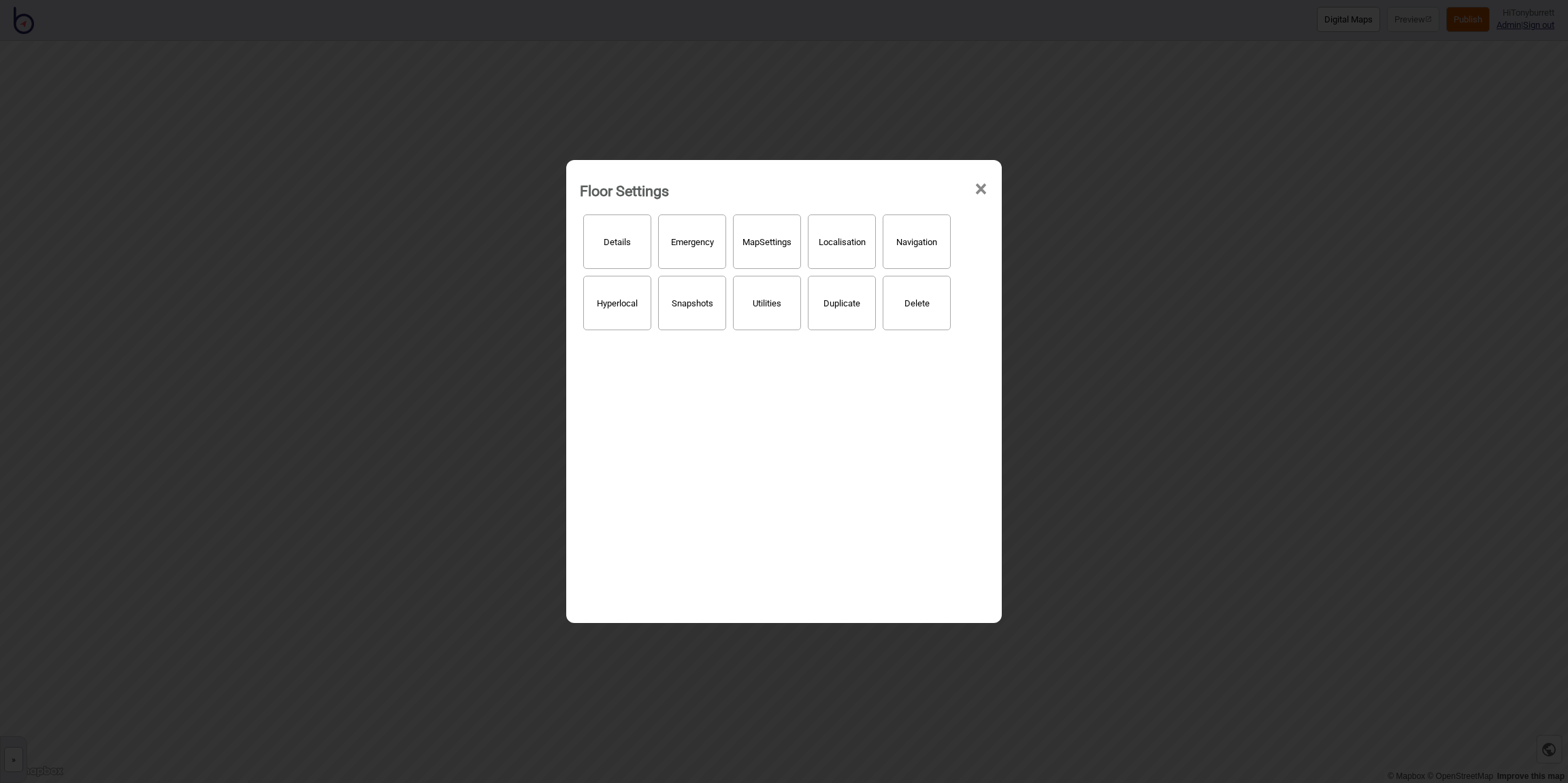
click at [635, 249] on button "Details" at bounding box center [617, 242] width 68 height 55
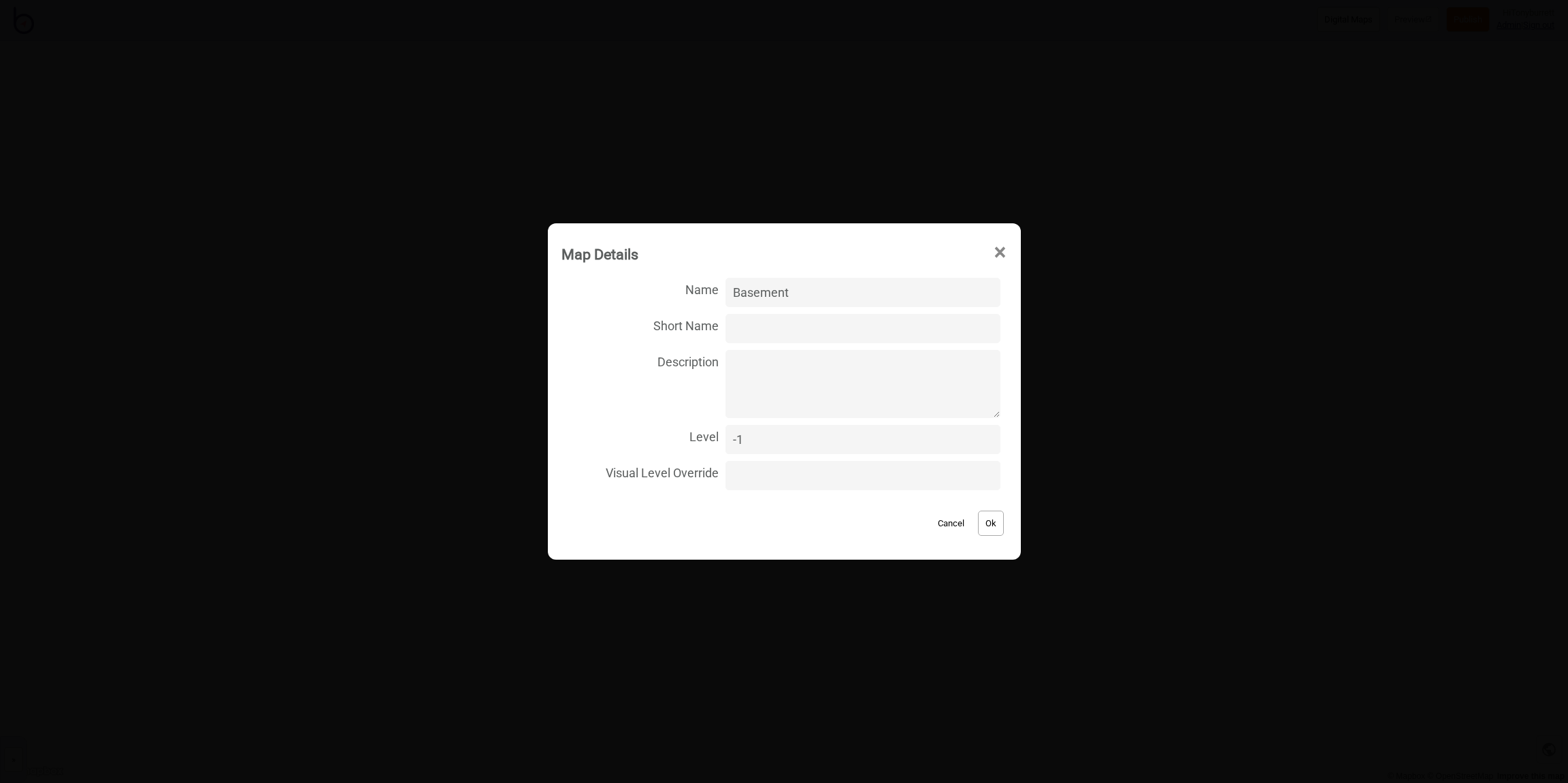
click at [931, 526] on button "Cancel" at bounding box center [950, 524] width 40 height 25
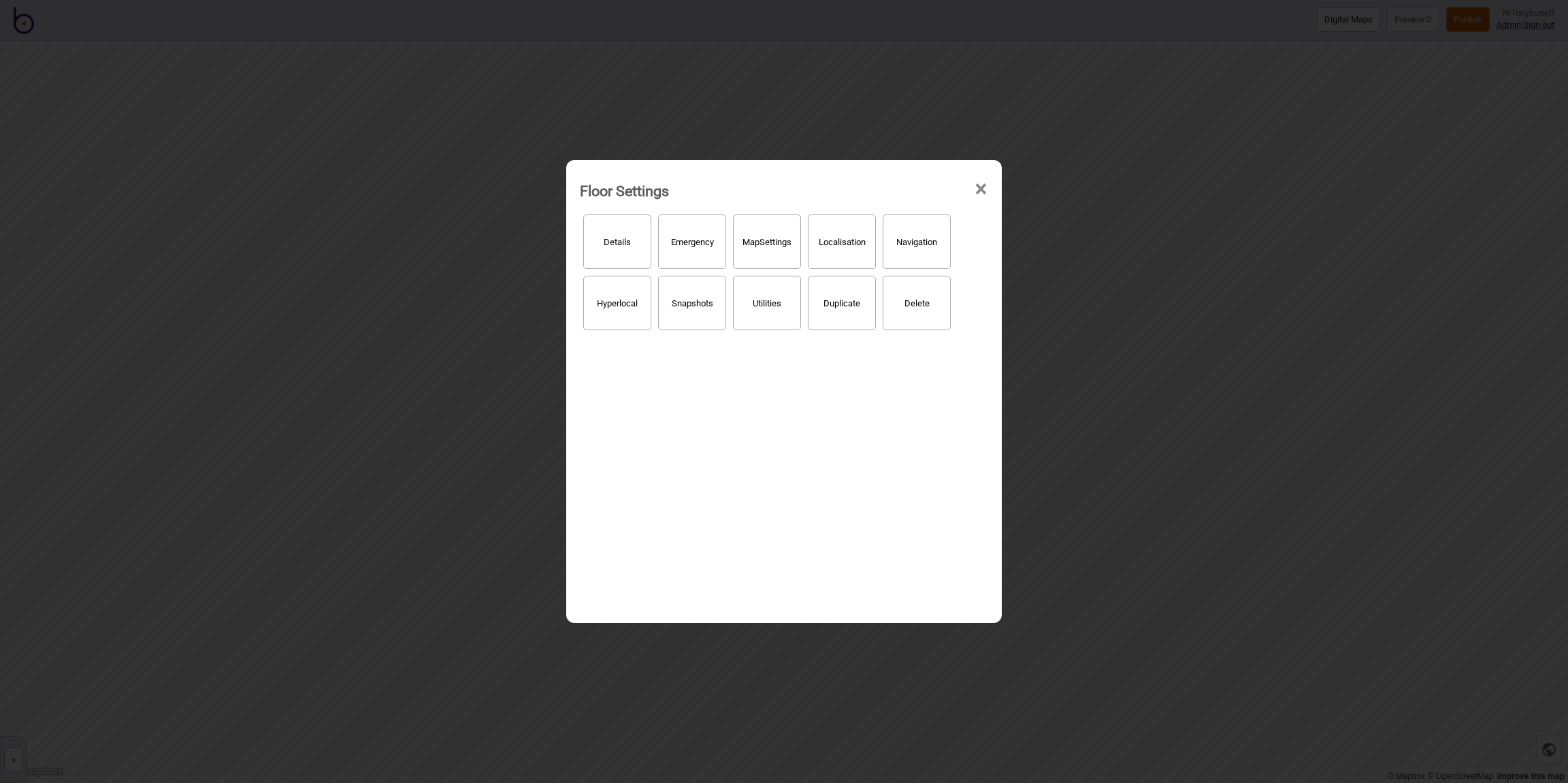
click at [986, 186] on span "×" at bounding box center [981, 189] width 14 height 45
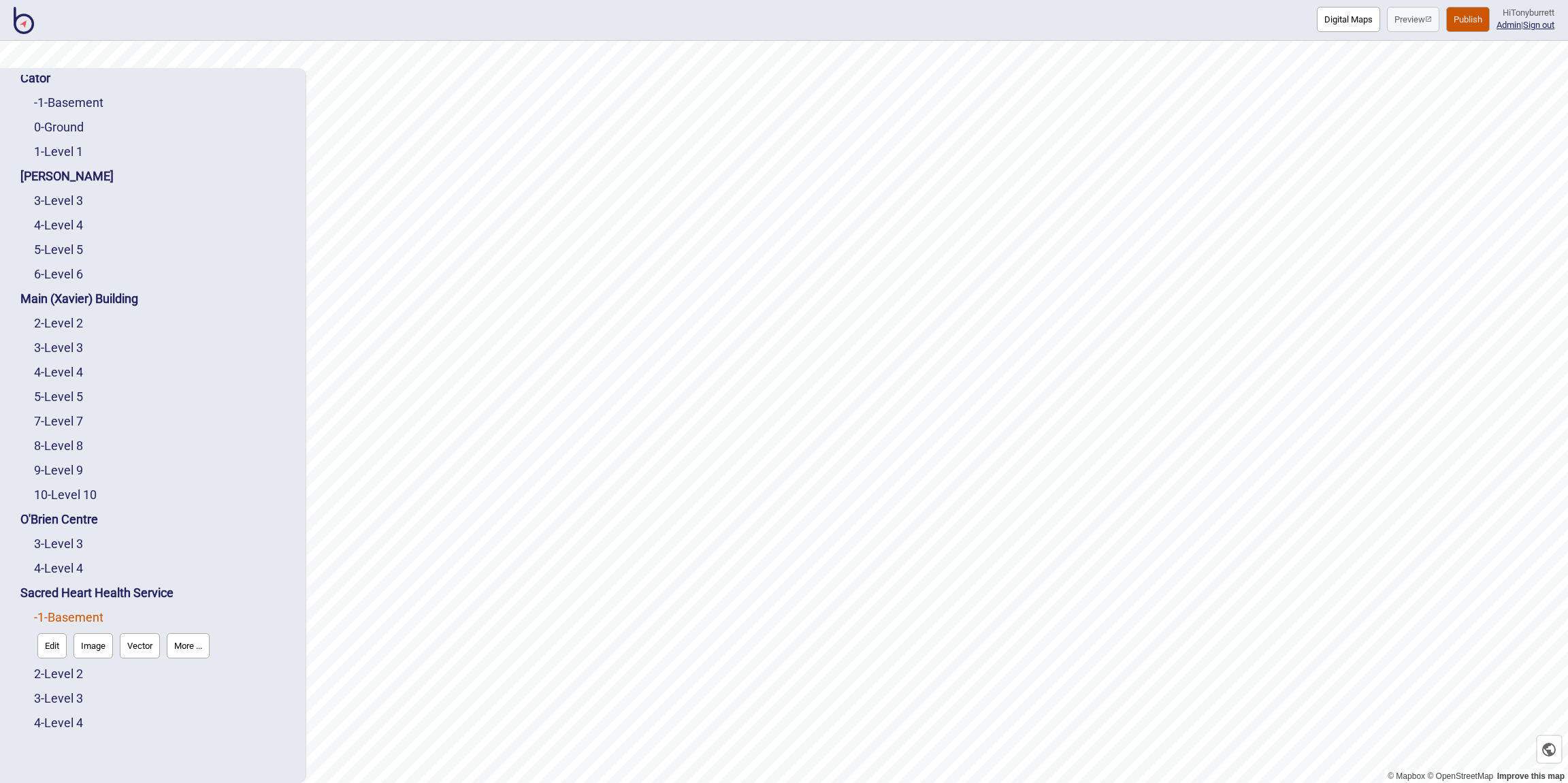
click at [202, 655] on button "More ..." at bounding box center [188, 646] width 43 height 25
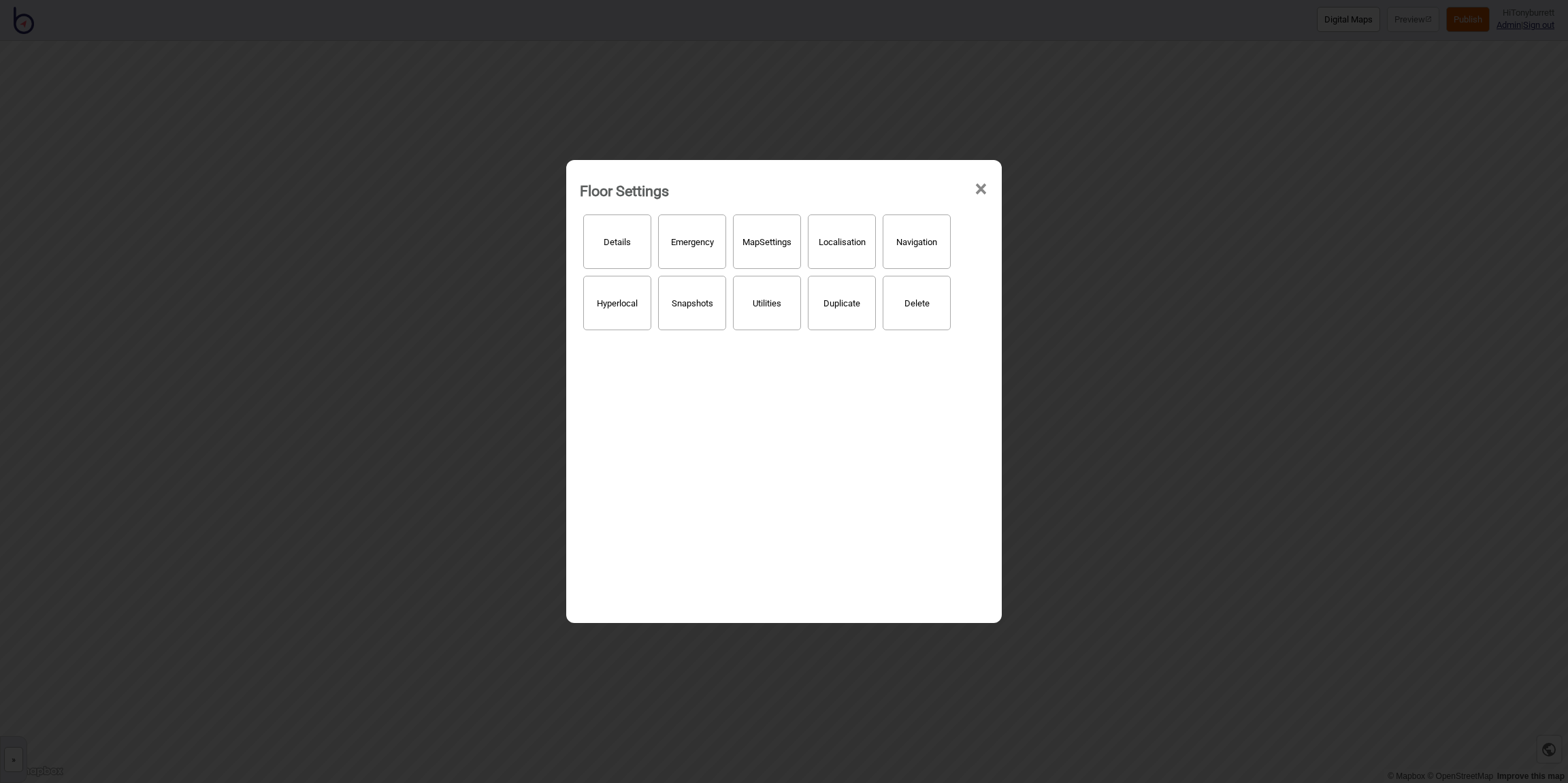
click at [589, 233] on button "Details" at bounding box center [617, 242] width 68 height 55
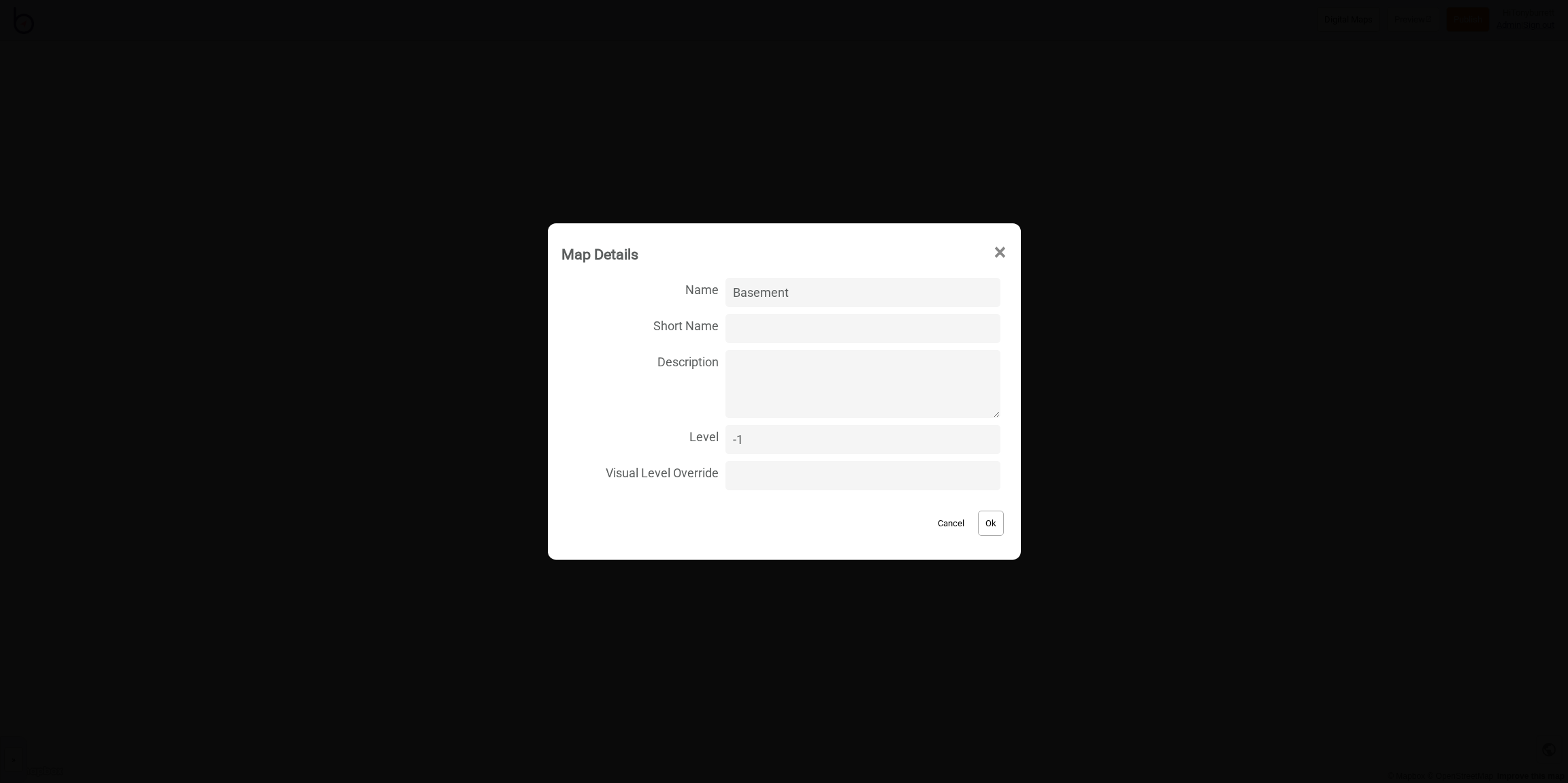
drag, startPoint x: 829, startPoint y: 296, endPoint x: 681, endPoint y: 284, distance: 148.5
click at [681, 284] on label "Name Basement" at bounding box center [784, 292] width 446 height 36
type input "Level 1"
drag, startPoint x: 763, startPoint y: 438, endPoint x: 695, endPoint y: 427, distance: 68.9
click at [695, 427] on label "Level -1" at bounding box center [784, 439] width 446 height 36
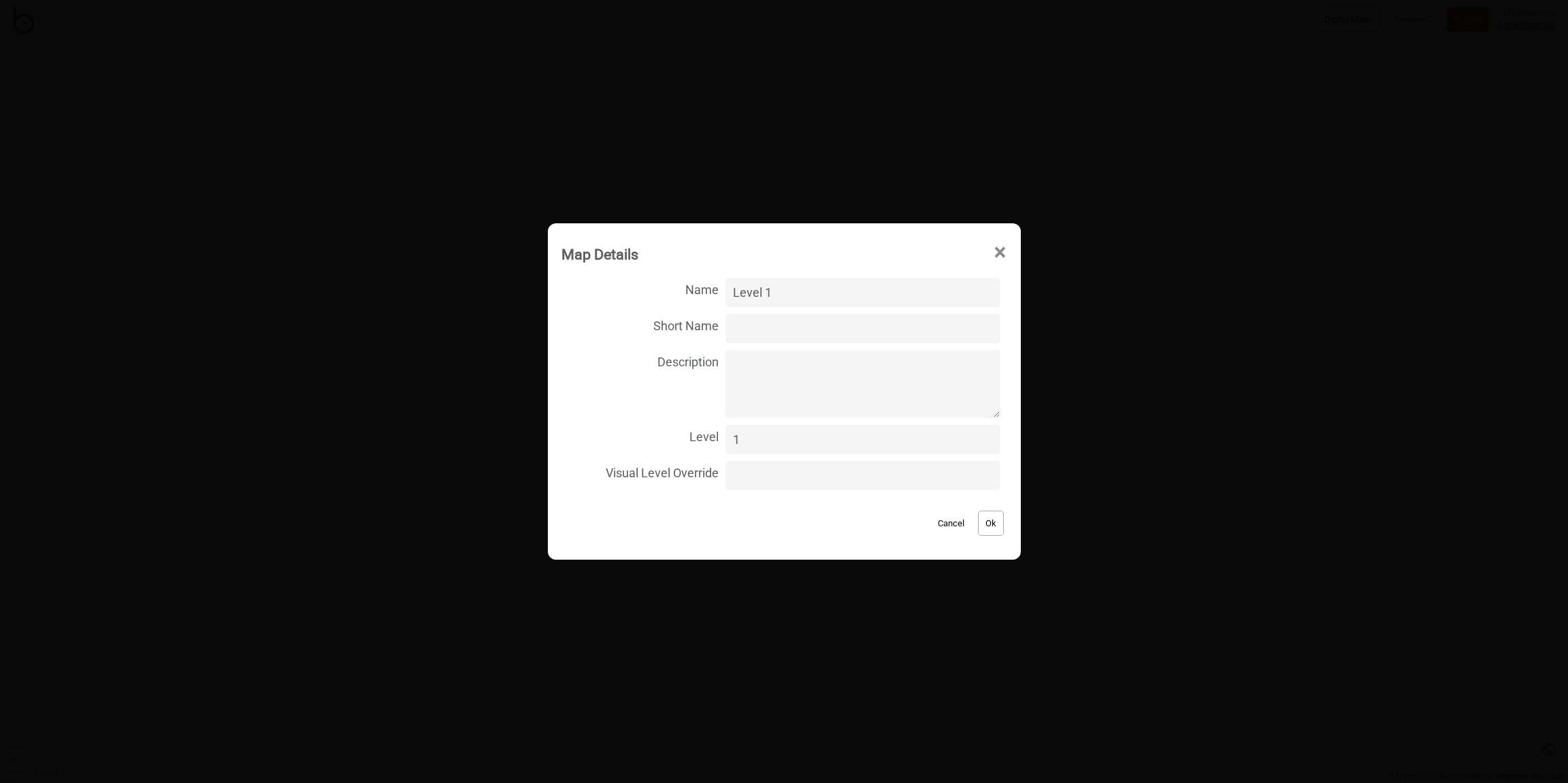
type input "1"
click at [978, 522] on button "Ok" at bounding box center [991, 524] width 26 height 25
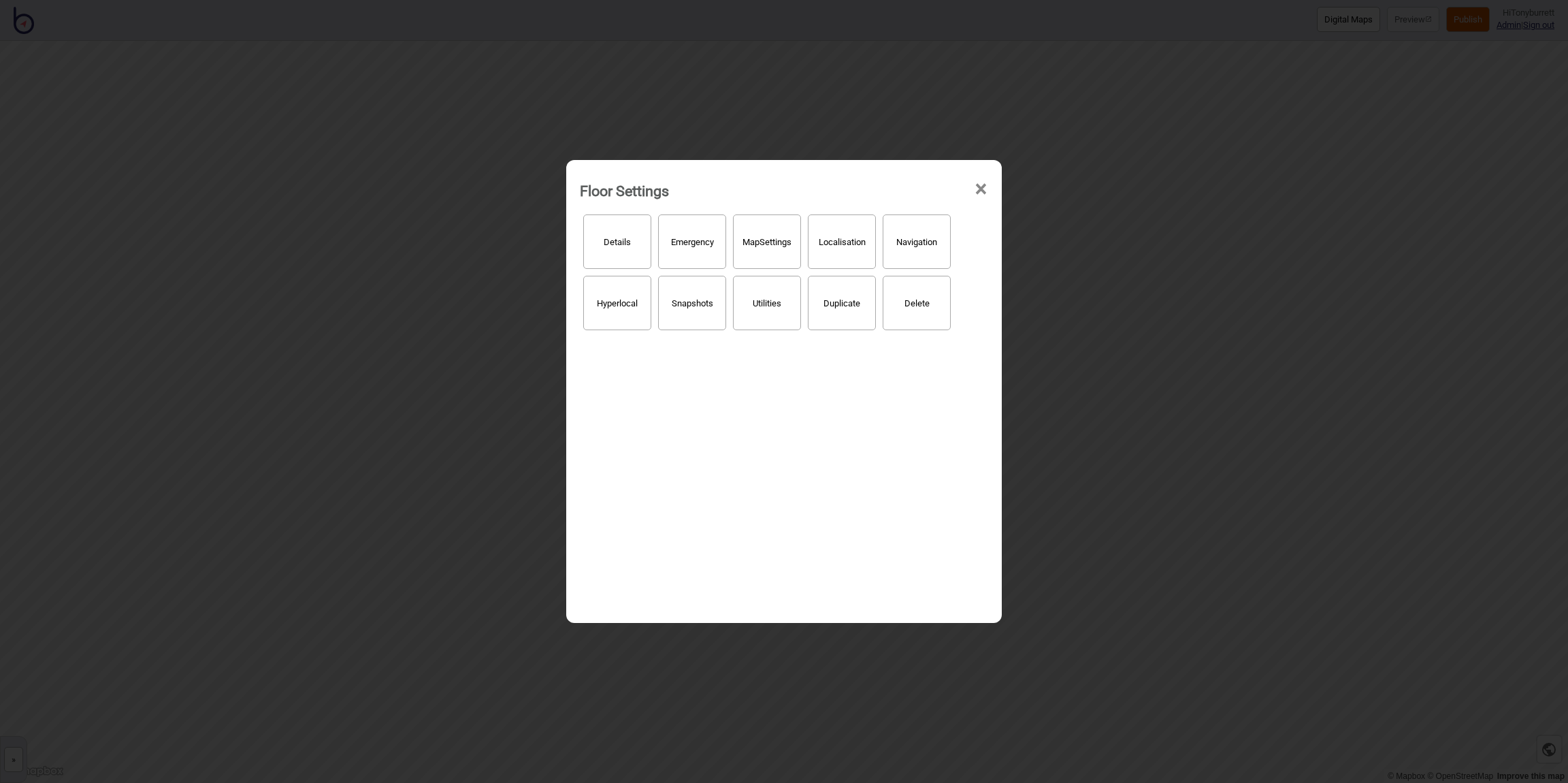
click at [988, 187] on div "Floor Settings ×" at bounding box center [784, 187] width 422 height 41
click at [987, 184] on span "×" at bounding box center [981, 189] width 14 height 45
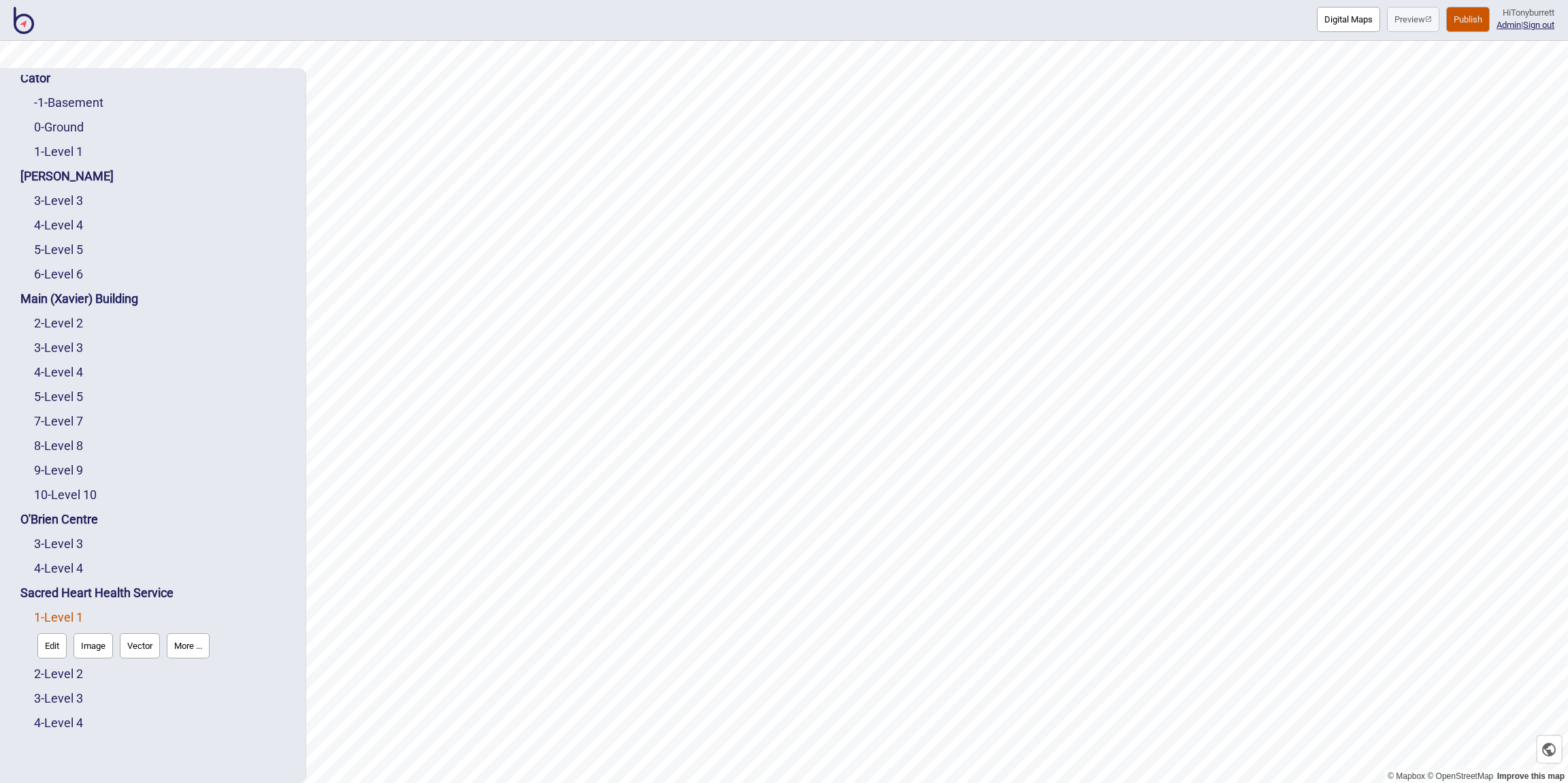
click at [1453, 20] on button "Publish" at bounding box center [1468, 20] width 44 height 25
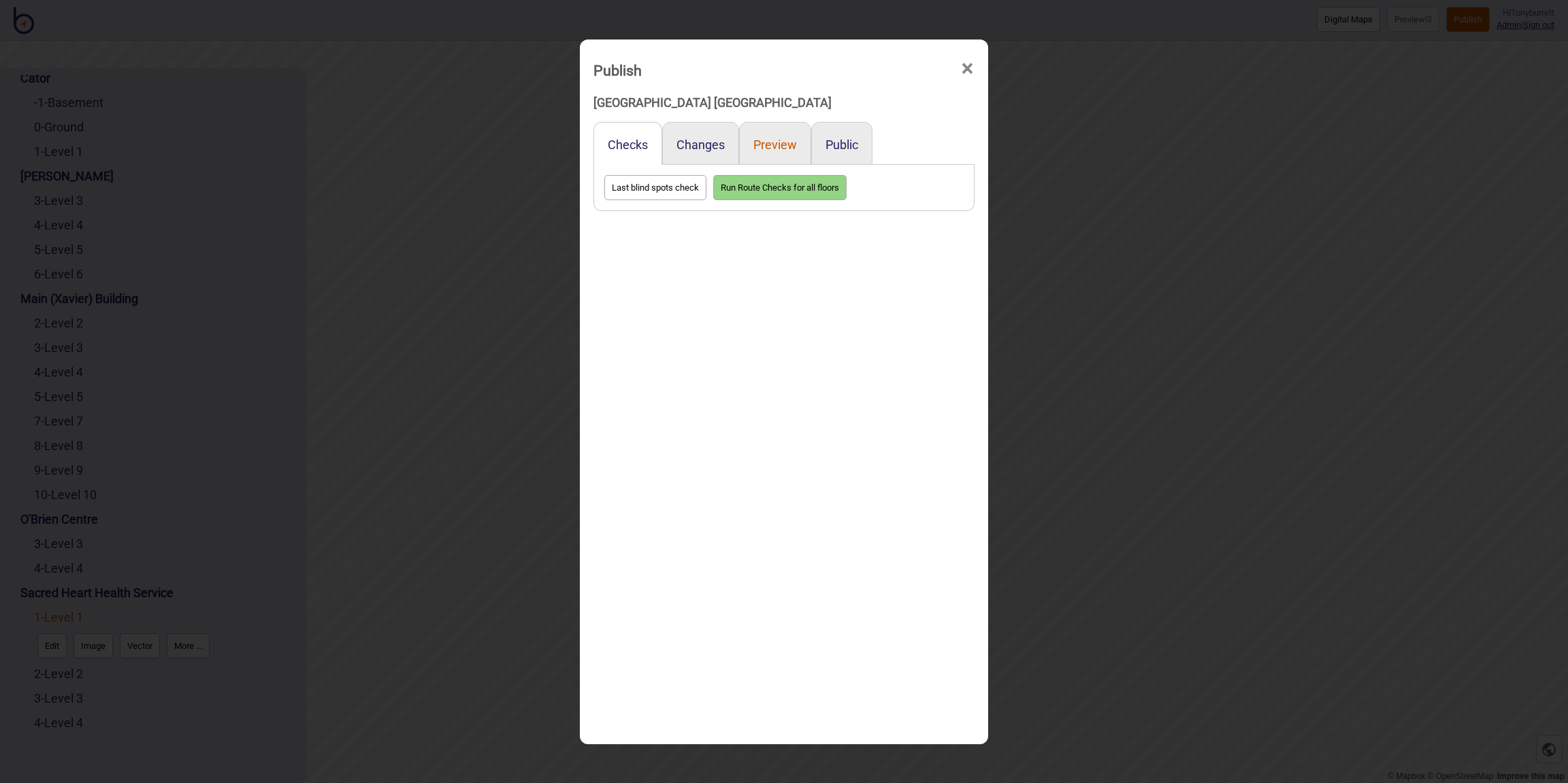
drag, startPoint x: 764, startPoint y: 148, endPoint x: 764, endPoint y: 158, distance: 10.0
click at [764, 148] on button "Preview" at bounding box center [775, 145] width 44 height 14
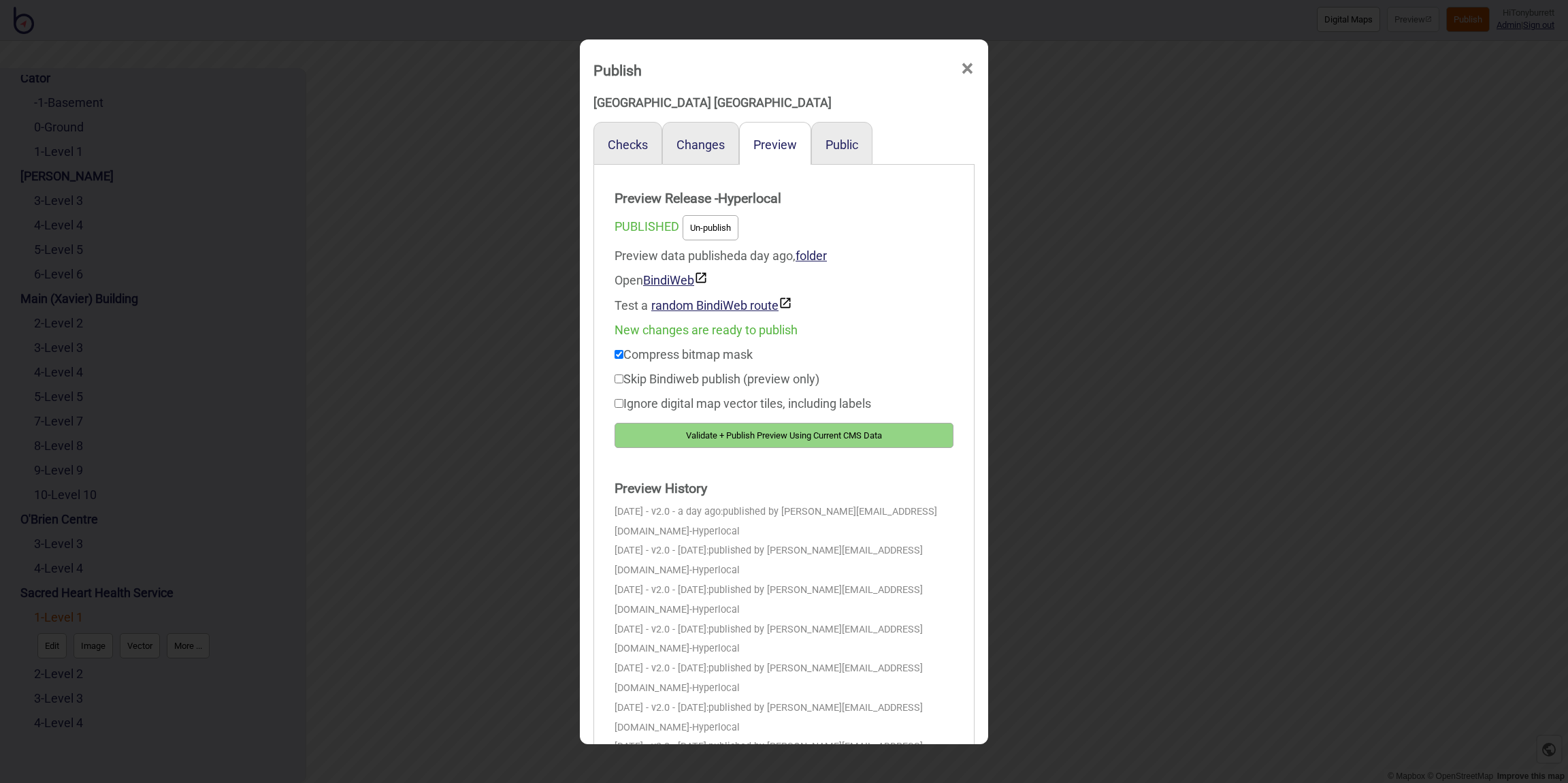
click at [688, 435] on button "Validate + Publish Preview Using Current CMS Data" at bounding box center [784, 436] width 339 height 25
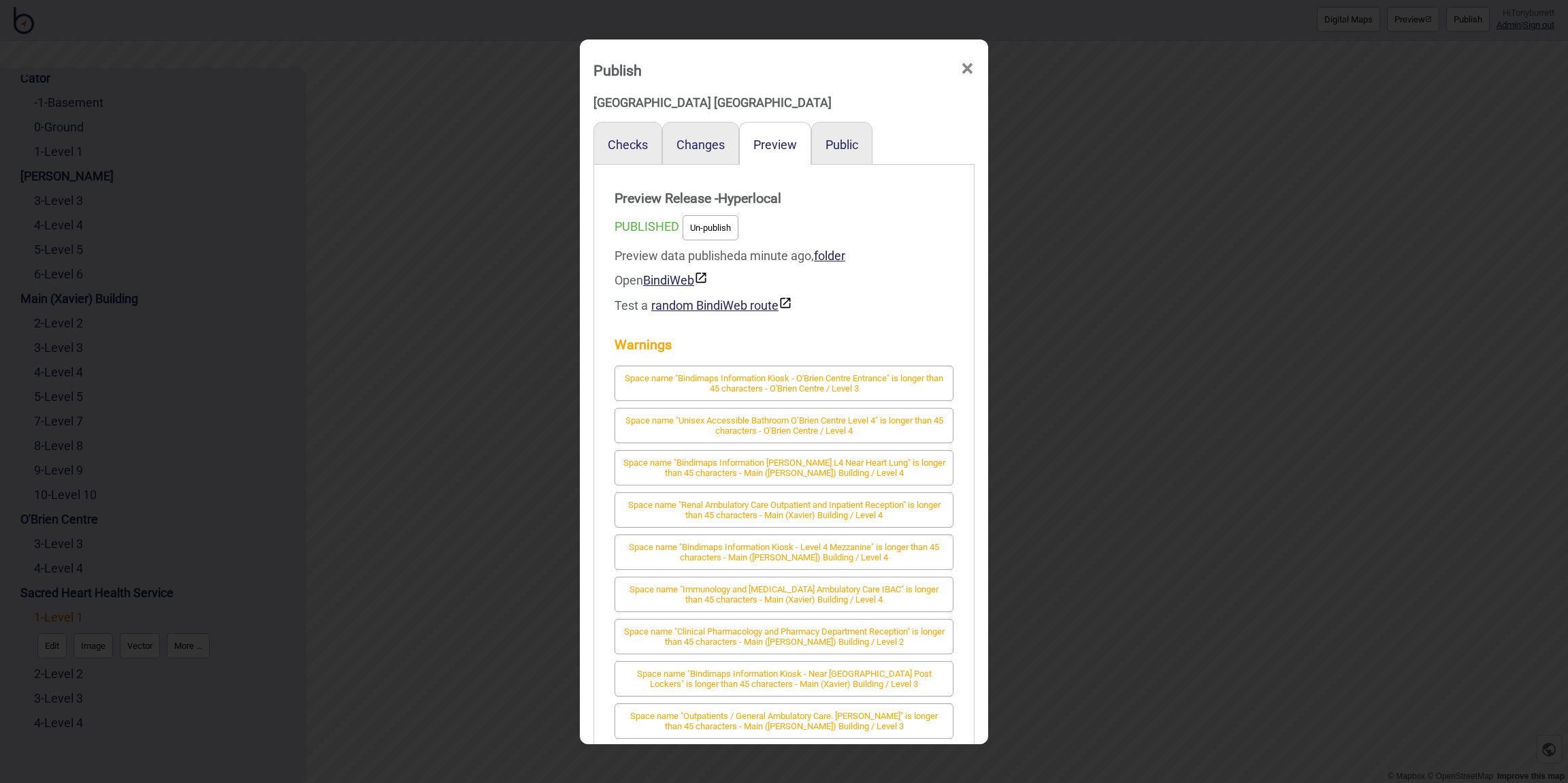
click at [967, 69] on span "×" at bounding box center [967, 69] width 14 height 45
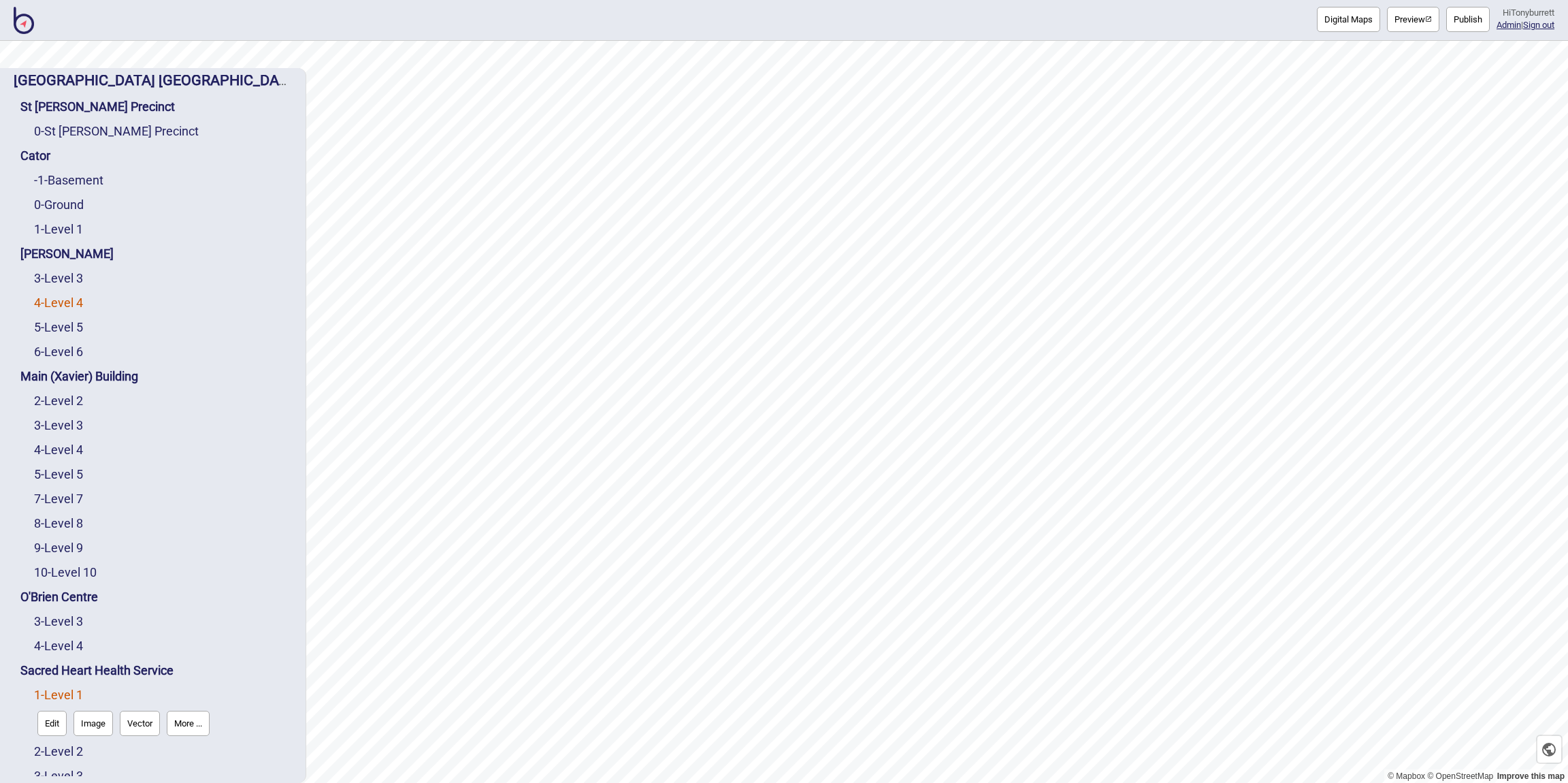
scroll to position [11, 0]
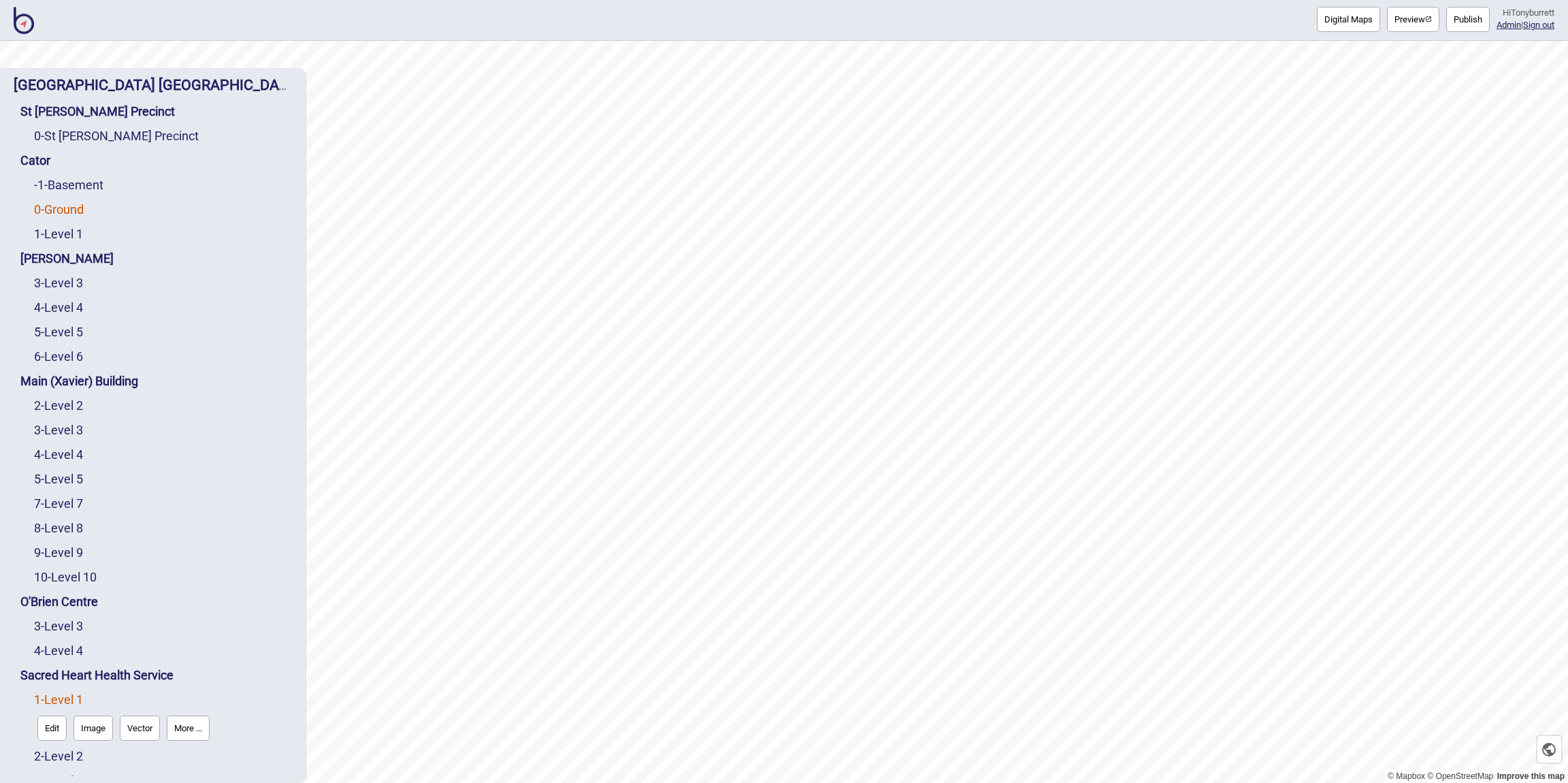
click at [65, 208] on link "0 - Ground" at bounding box center [58, 209] width 50 height 14
